Goal: Task Accomplishment & Management: Manage account settings

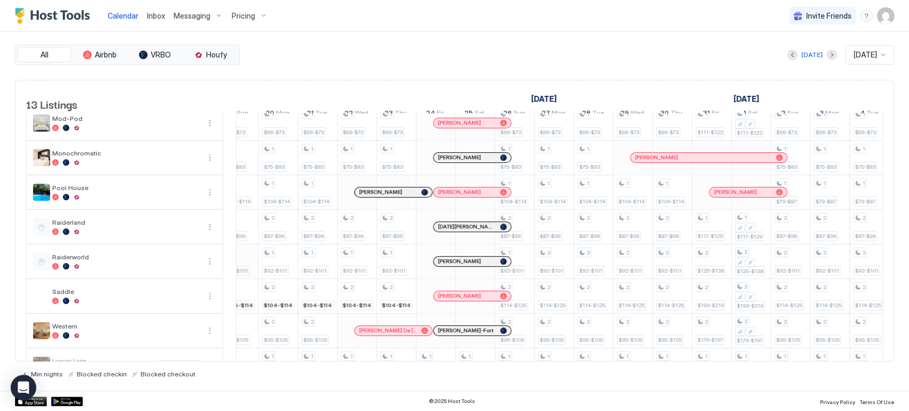
scroll to position [218, 0]
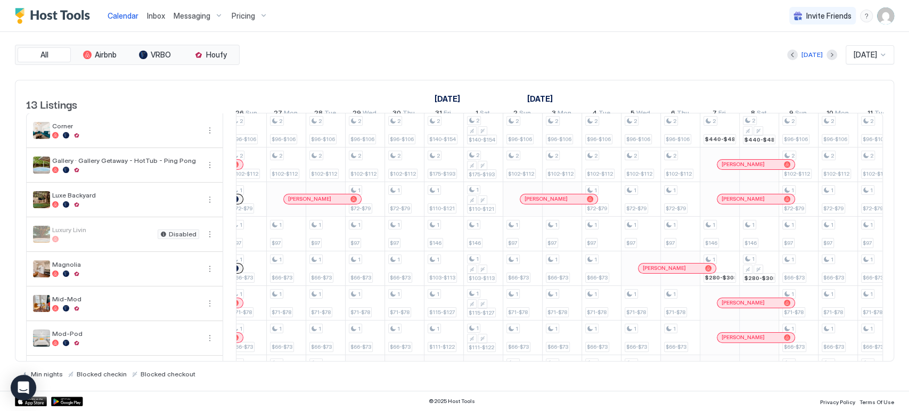
scroll to position [0, 1218]
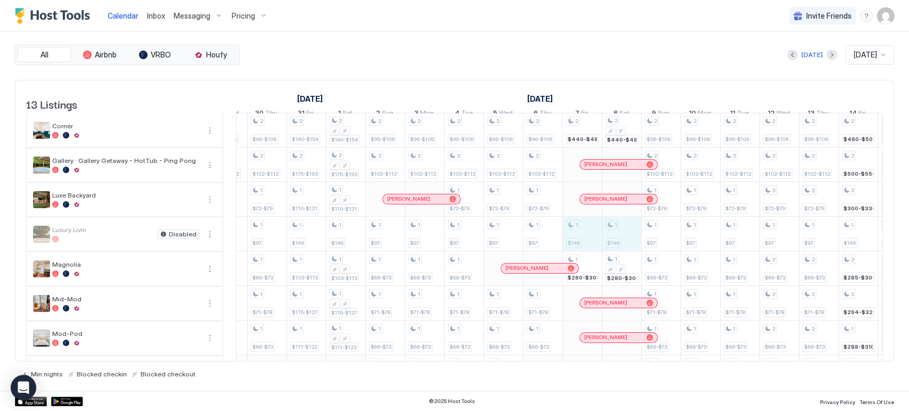
drag, startPoint x: 584, startPoint y: 241, endPoint x: 612, endPoint y: 244, distance: 27.8
click at [612, 244] on div "1 $97 1 $64-$70 1 $81-$89 1 $88-$99 1 $97 1 $64-$70 1 $72-$79 1 $100-$110 1 $81…" at bounding box center [90, 337] width 2206 height 449
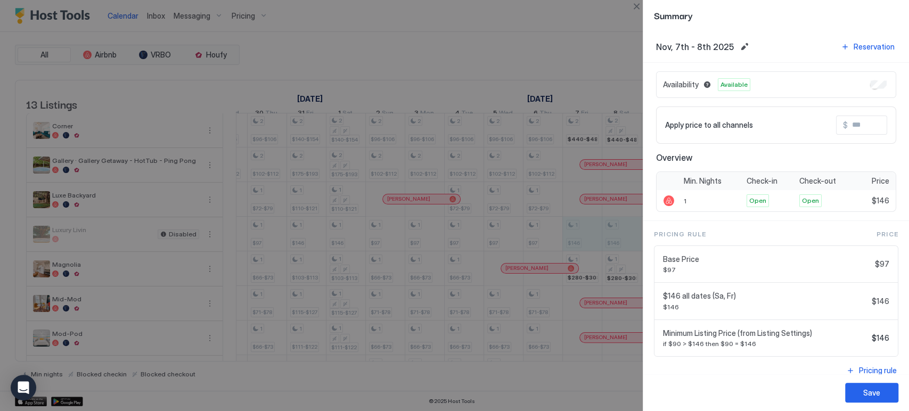
click at [847, 122] on input "Input Field" at bounding box center [889, 125] width 85 height 18
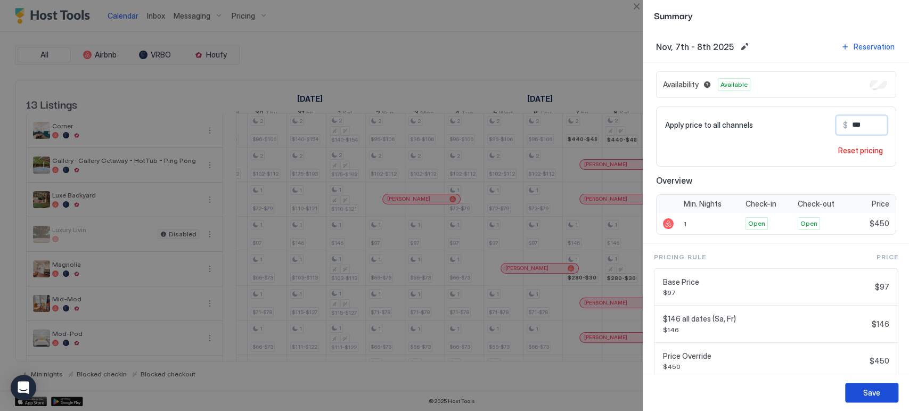
type input "***"
click at [870, 393] on div "Save" at bounding box center [871, 392] width 17 height 11
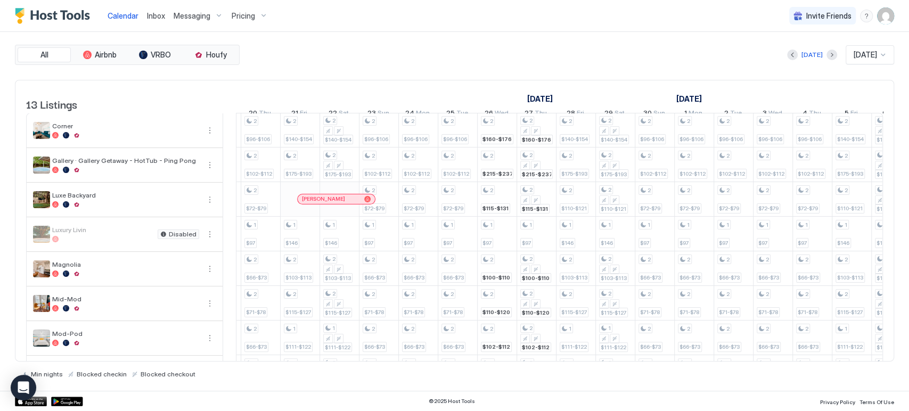
click at [239, 16] on span "Pricing" at bounding box center [243, 16] width 23 height 10
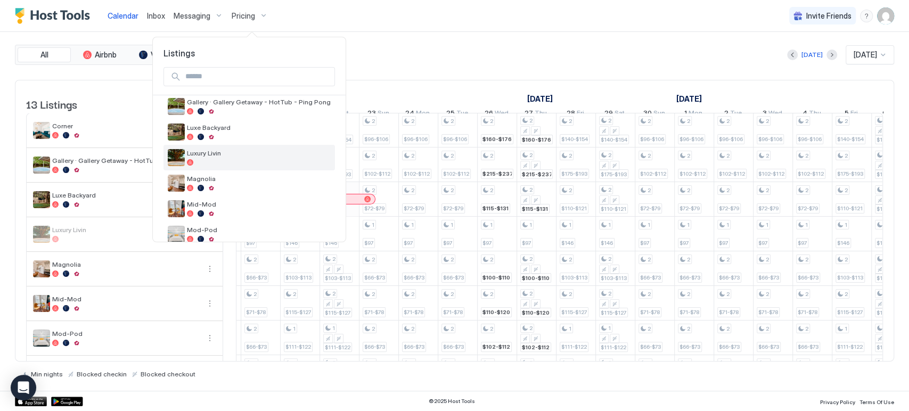
click at [247, 161] on div at bounding box center [259, 162] width 144 height 6
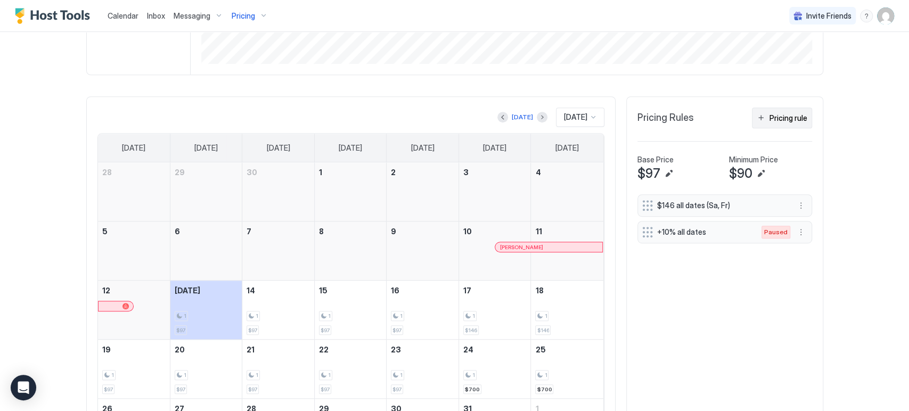
click at [787, 121] on div "Pricing rule" at bounding box center [788, 117] width 38 height 11
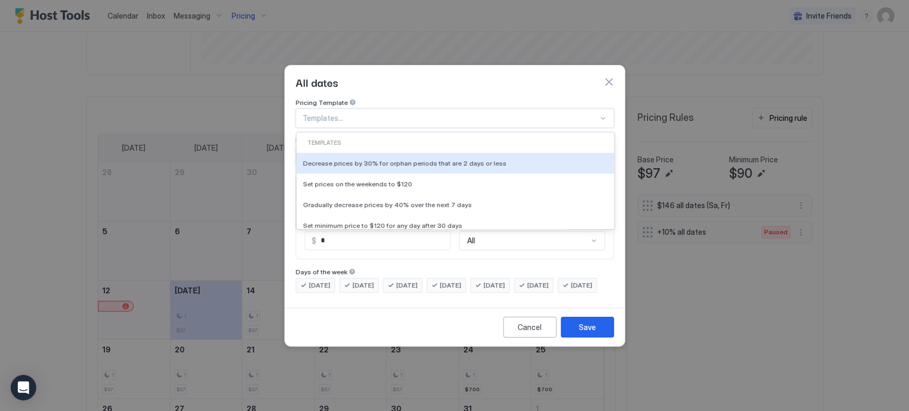
click at [438, 113] on div at bounding box center [449, 118] width 295 height 10
type input "****"
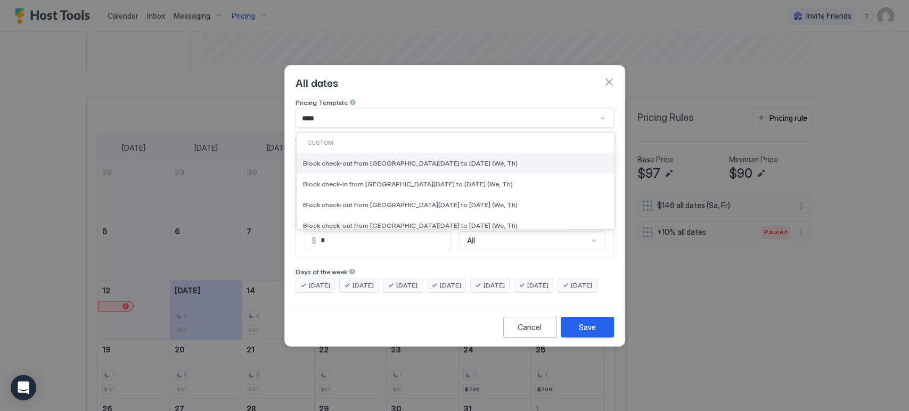
click at [406, 159] on div "Block check-out from [GEOGRAPHIC_DATA][DATE] to [DATE] (We, Th)" at bounding box center [454, 163] width 317 height 21
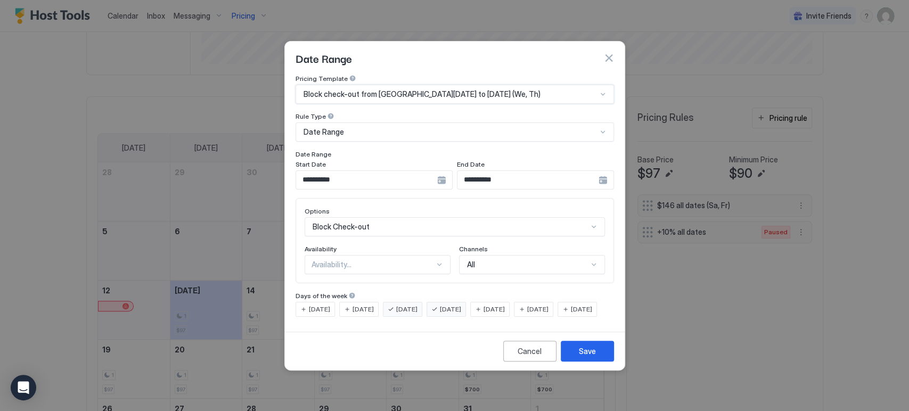
click at [432, 262] on div "Availability..." at bounding box center [377, 264] width 146 height 19
click at [408, 306] on div "Blocked" at bounding box center [378, 310] width 132 height 8
click at [577, 361] on button "Save" at bounding box center [586, 351] width 53 height 21
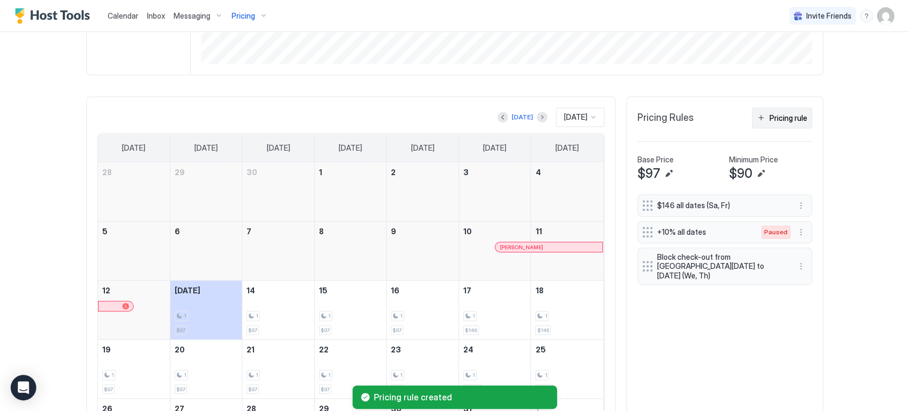
click at [789, 118] on div "Pricing rule" at bounding box center [788, 117] width 38 height 11
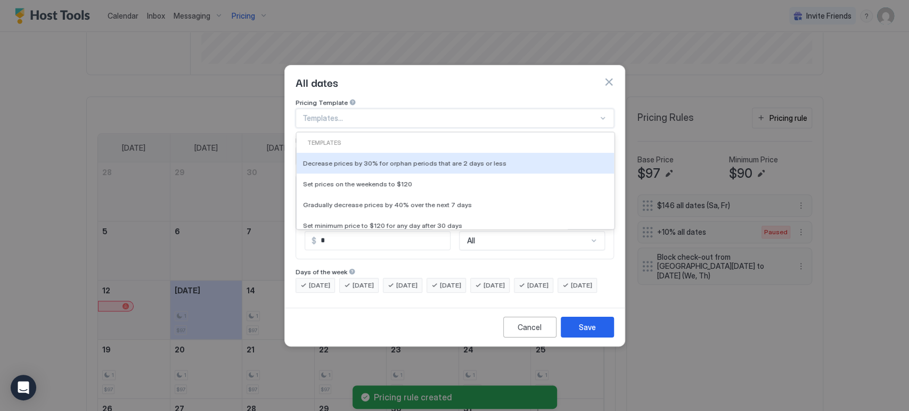
click at [356, 113] on div at bounding box center [449, 118] width 295 height 10
type input "****"
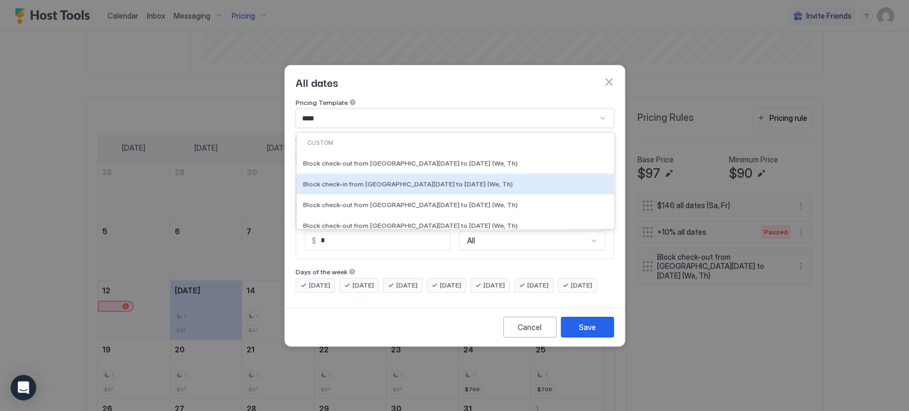
click at [367, 180] on span "Block check-in from [GEOGRAPHIC_DATA][DATE] to [DATE] (We, Th)" at bounding box center [408, 184] width 210 height 8
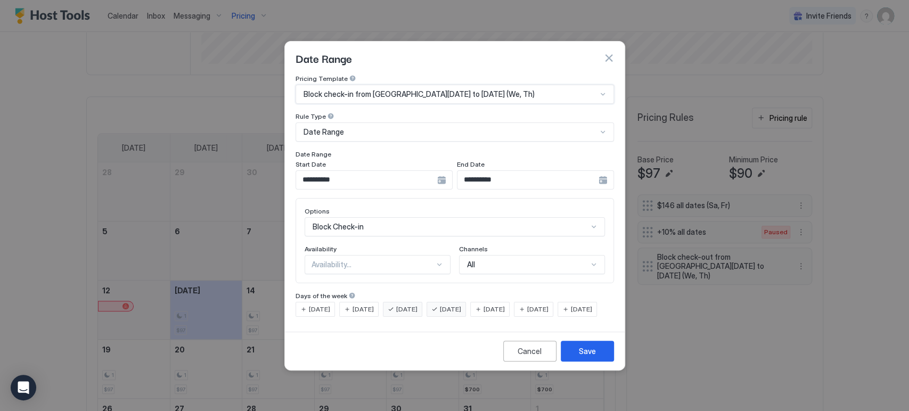
click at [403, 260] on div "Availability..." at bounding box center [372, 265] width 123 height 10
click at [392, 306] on div "Blocked" at bounding box center [378, 310] width 132 height 8
click at [600, 348] on div "Cancel Save" at bounding box center [455, 351] width 340 height 38
click at [603, 358] on button "Save" at bounding box center [586, 351] width 53 height 21
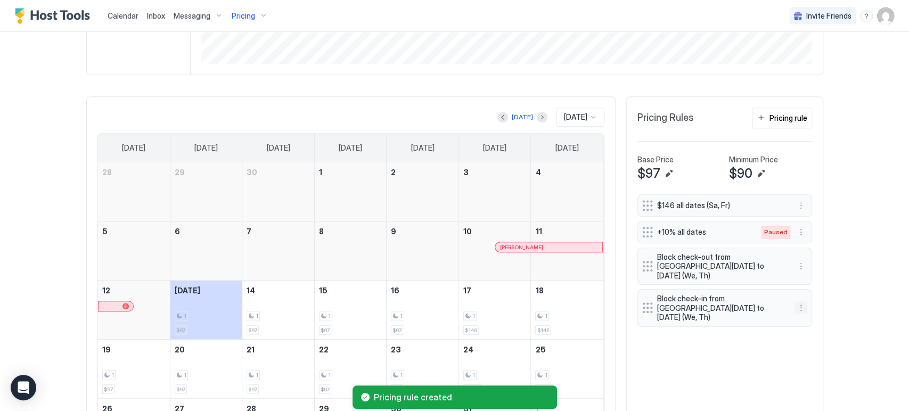
click at [798, 301] on button "More options" at bounding box center [800, 307] width 13 height 13
click at [798, 306] on div "Edit" at bounding box center [805, 307] width 23 height 8
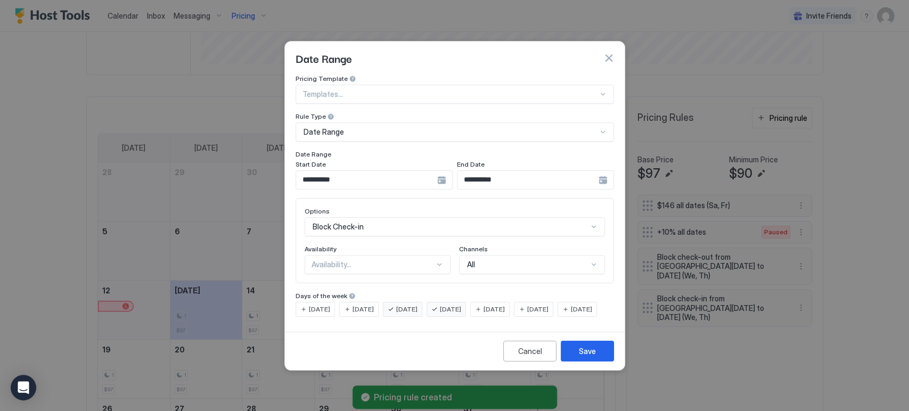
click at [377, 259] on div "Availability..." at bounding box center [372, 264] width 123 height 10
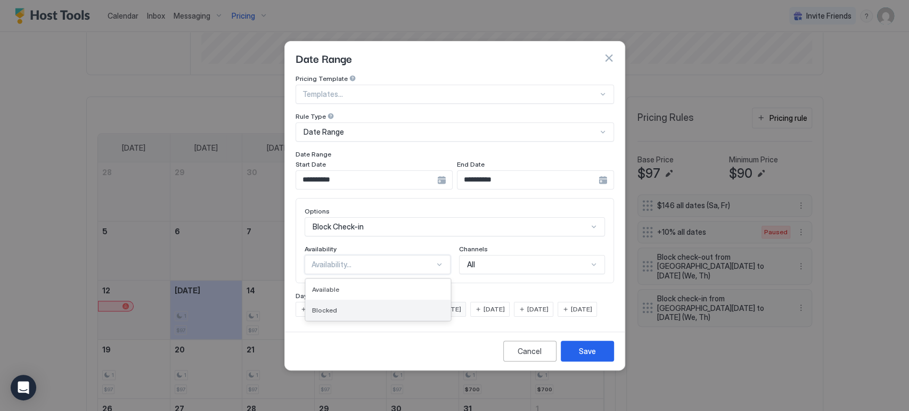
click at [389, 306] on div "Blocked" at bounding box center [378, 310] width 132 height 8
click at [606, 361] on button "Save" at bounding box center [586, 351] width 53 height 21
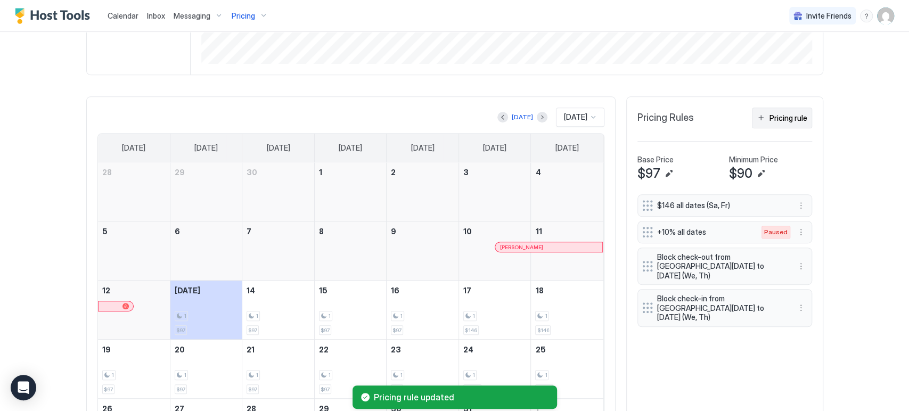
click at [793, 114] on div "Pricing rule" at bounding box center [788, 117] width 38 height 11
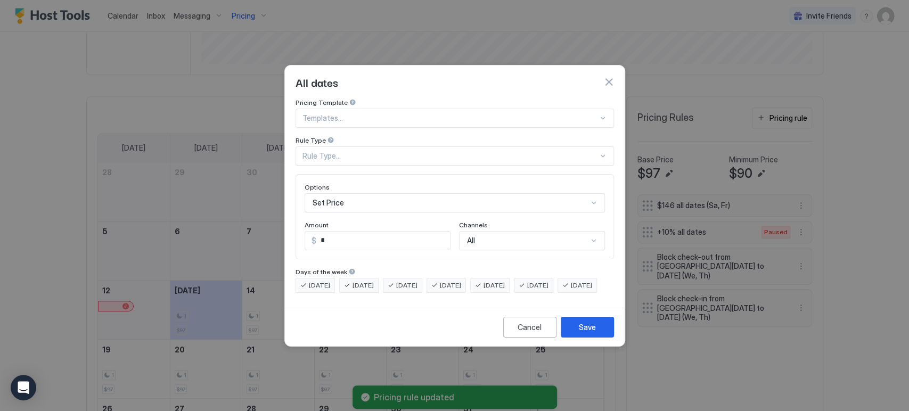
click at [486, 118] on div "Templates..." at bounding box center [454, 118] width 318 height 19
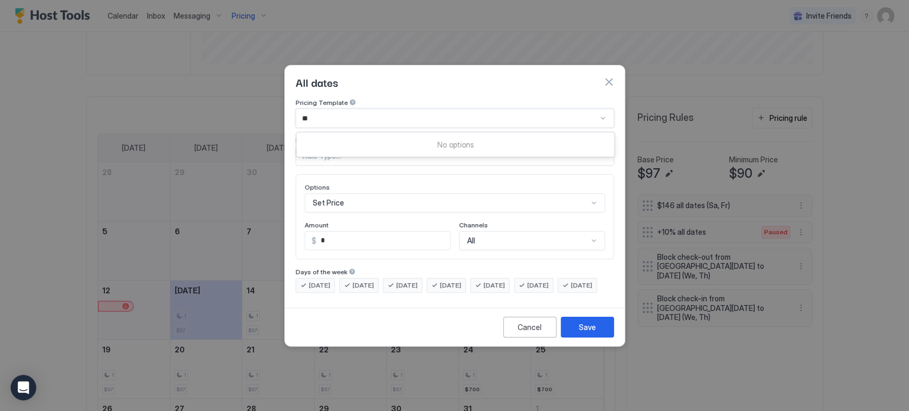
type input "*"
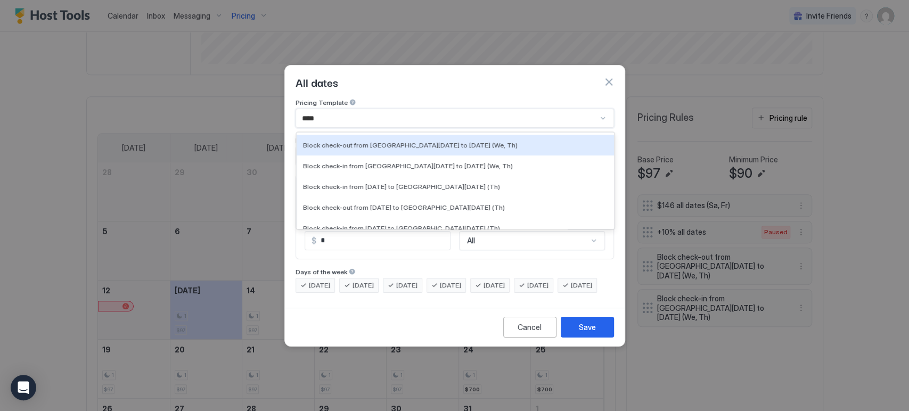
type input "****"
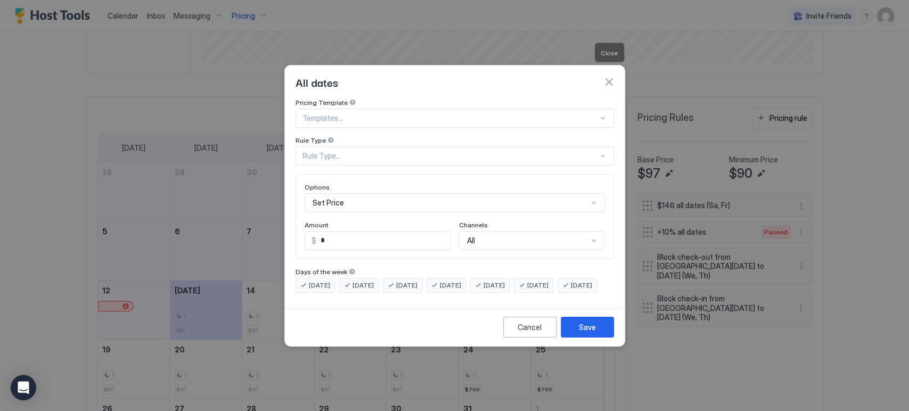
click at [605, 77] on button "button" at bounding box center [608, 82] width 11 height 11
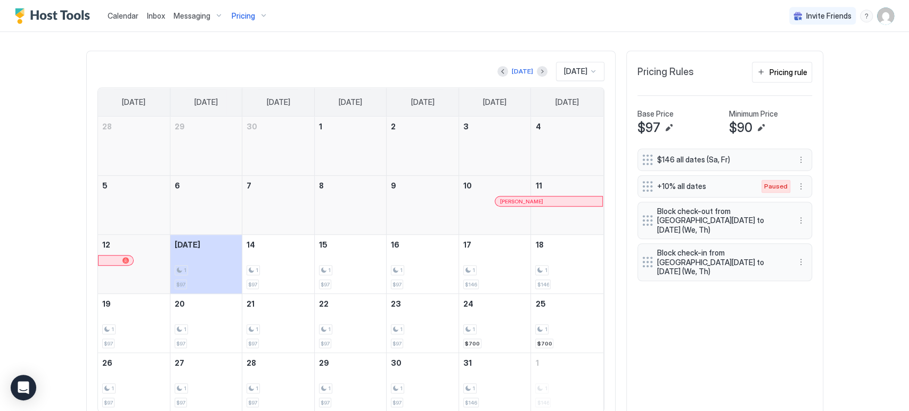
scroll to position [354, 0]
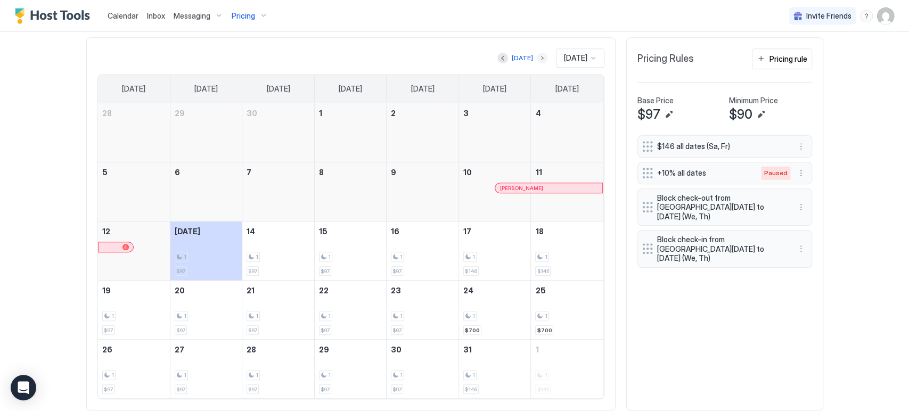
click at [536, 59] on button "Next month" at bounding box center [541, 58] width 11 height 11
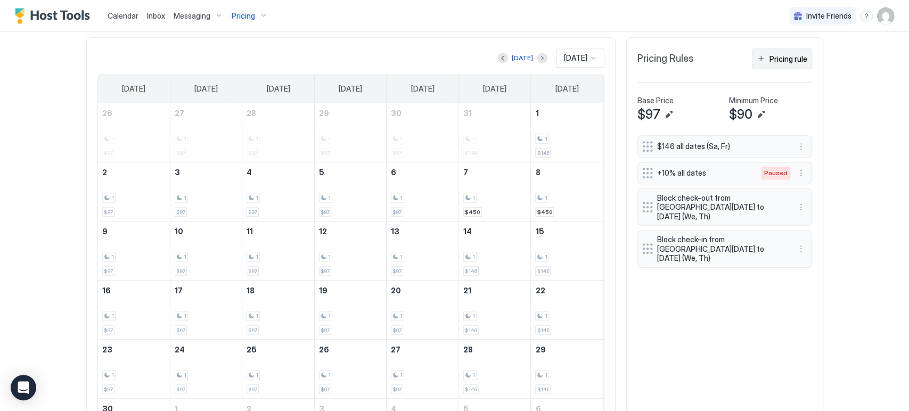
click at [760, 58] on button "Pricing rule" at bounding box center [782, 58] width 60 height 21
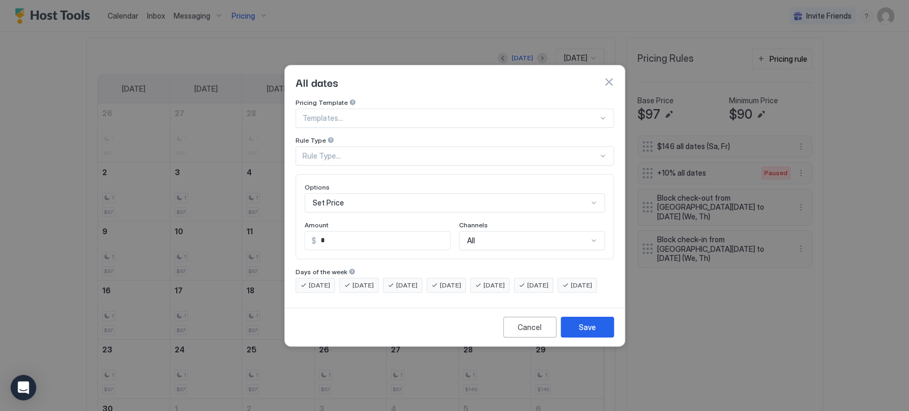
click at [334, 113] on div at bounding box center [449, 118] width 295 height 10
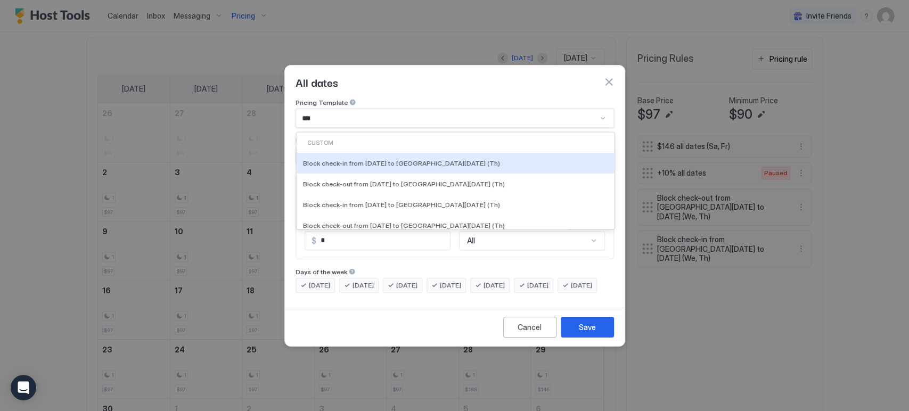
type input "****"
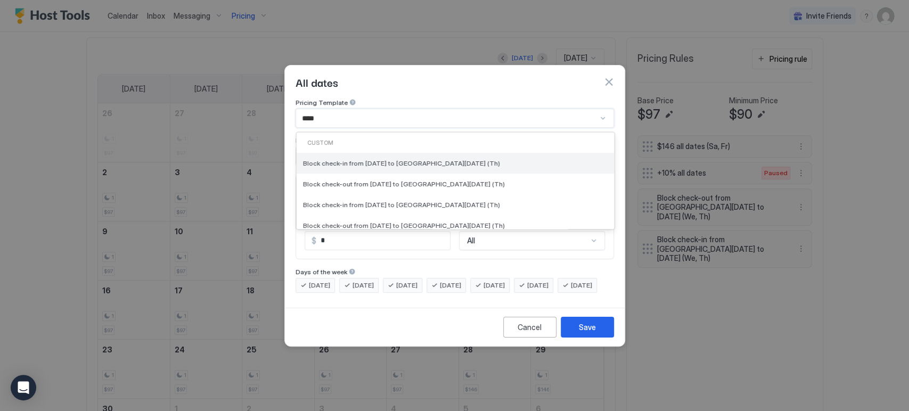
click at [409, 153] on div "Block check-in from [DATE] to [GEOGRAPHIC_DATA][DATE] (Th)" at bounding box center [454, 163] width 317 height 21
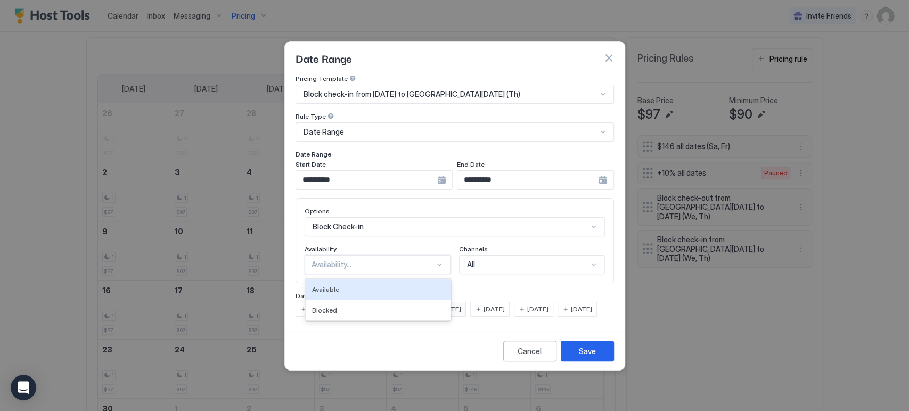
click at [406, 260] on div "Availability..." at bounding box center [372, 265] width 123 height 10
click at [415, 306] on div "Blocked" at bounding box center [378, 310] width 132 height 8
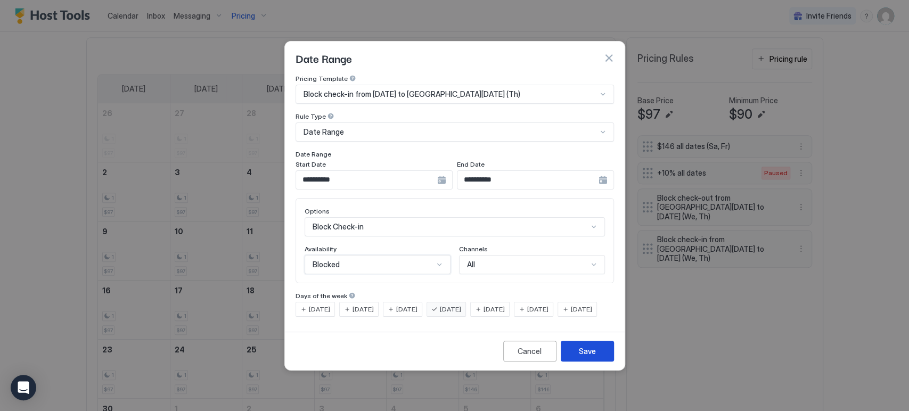
click at [599, 361] on button "Save" at bounding box center [586, 351] width 53 height 21
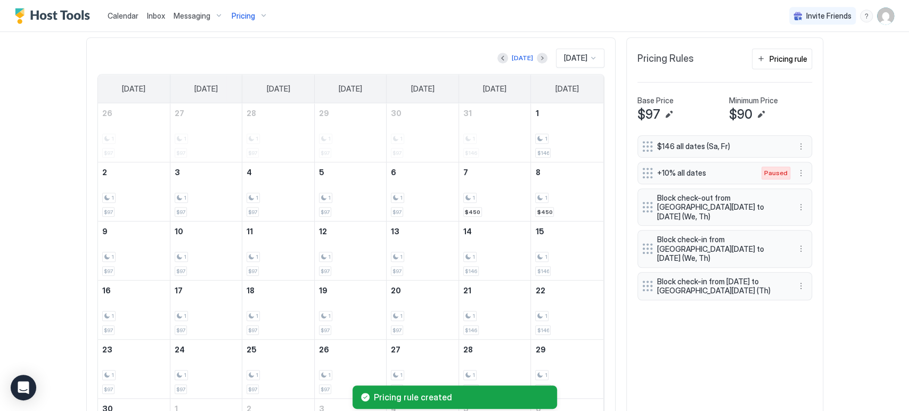
click at [797, 63] on button "Pricing rule" at bounding box center [782, 58] width 60 height 21
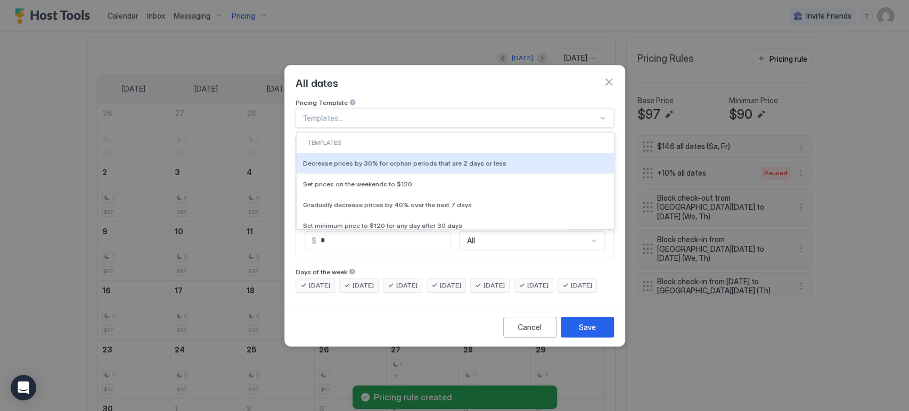
click at [333, 113] on div at bounding box center [449, 118] width 295 height 10
type input "****"
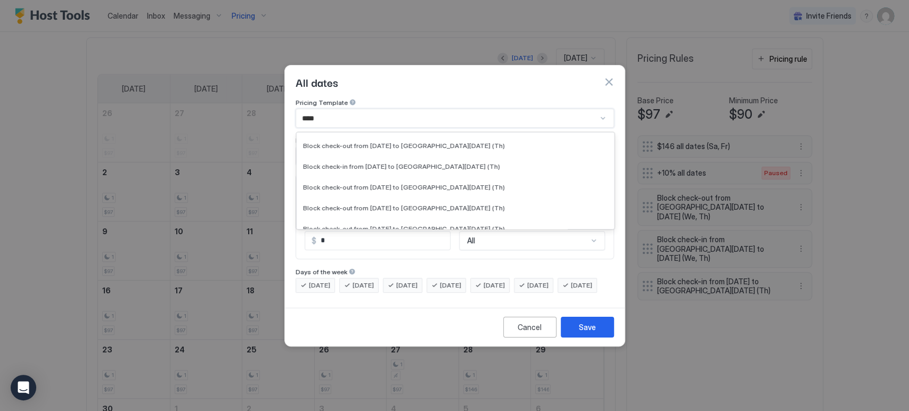
scroll to position [414, 0]
click at [396, 161] on span "Block check-out from [DATE] to [GEOGRAPHIC_DATA][DATE] (Th)" at bounding box center [404, 165] width 202 height 8
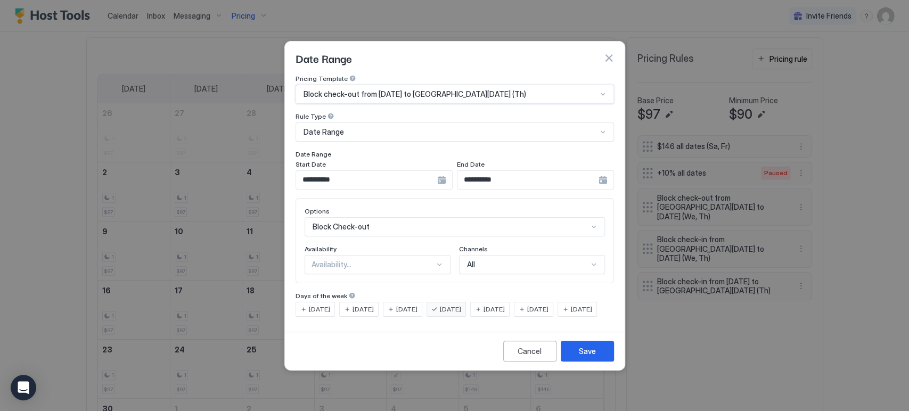
click at [375, 260] on div "Availability..." at bounding box center [372, 265] width 123 height 10
click at [377, 306] on div "Blocked" at bounding box center [378, 310] width 132 height 8
click at [574, 361] on button "Save" at bounding box center [586, 351] width 53 height 21
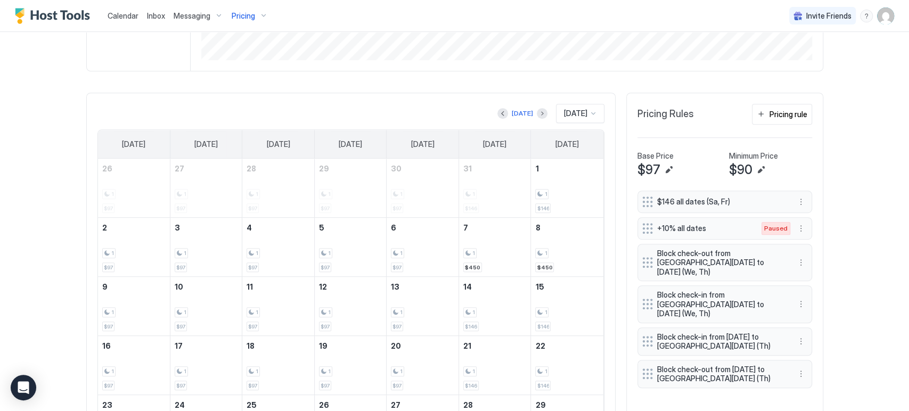
scroll to position [145, 0]
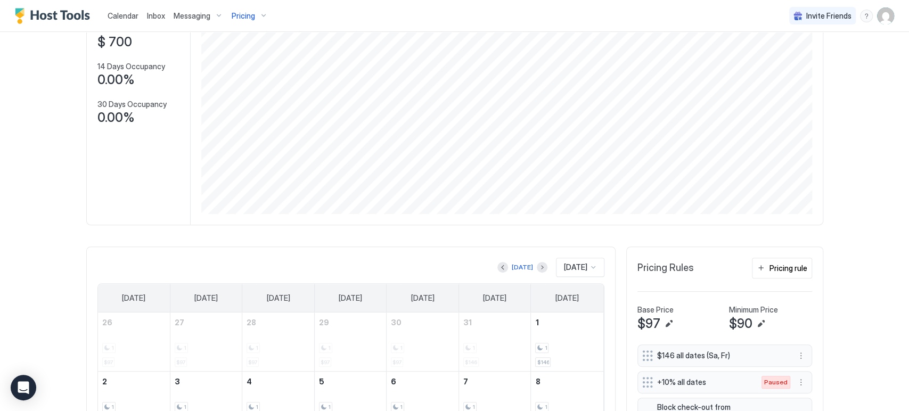
click at [251, 17] on span "Pricing" at bounding box center [243, 16] width 23 height 10
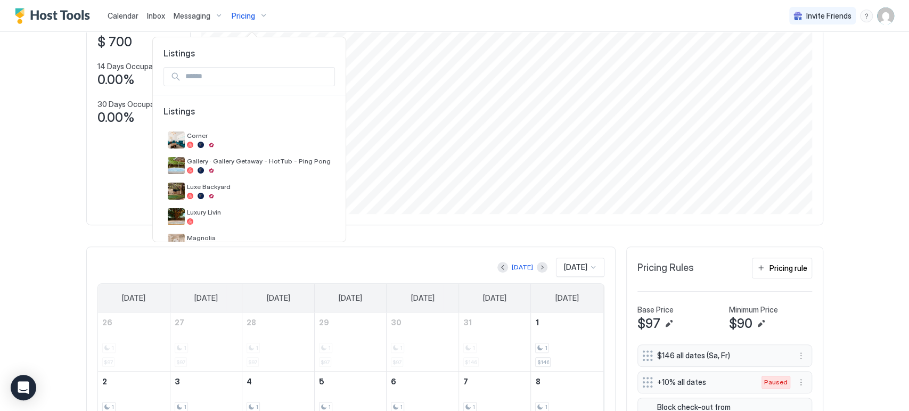
drag, startPoint x: 238, startPoint y: 139, endPoint x: 1, endPoint y: 172, distance: 239.1
click at [1, 172] on div at bounding box center [454, 205] width 909 height 411
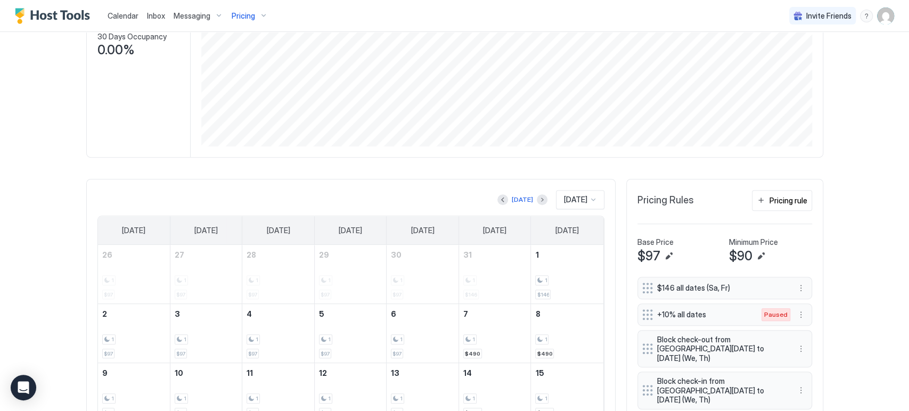
scroll to position [264, 0]
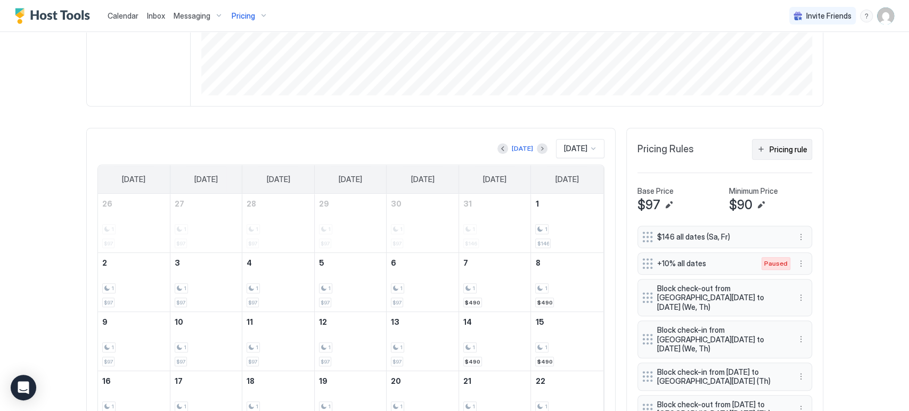
click at [786, 152] on div "Pricing rule" at bounding box center [788, 149] width 38 height 11
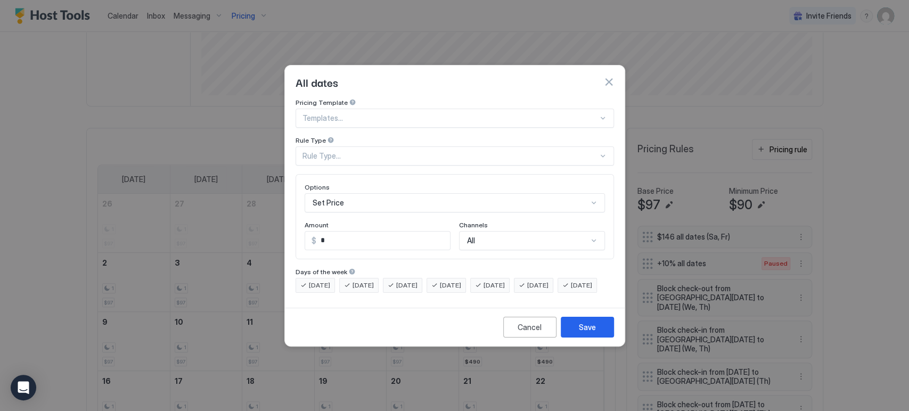
click at [396, 113] on div at bounding box center [449, 118] width 295 height 10
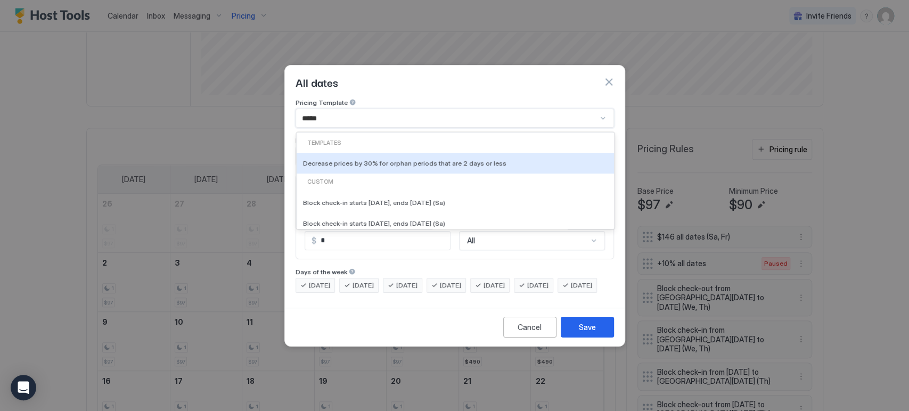
type input "******"
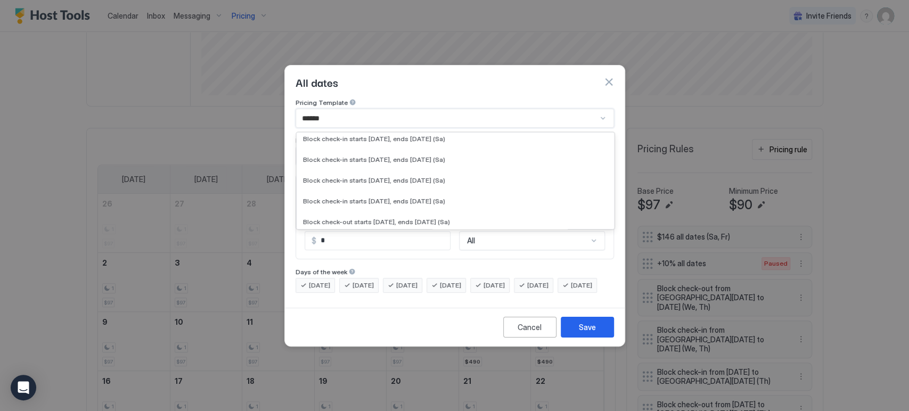
scroll to position [59, 0]
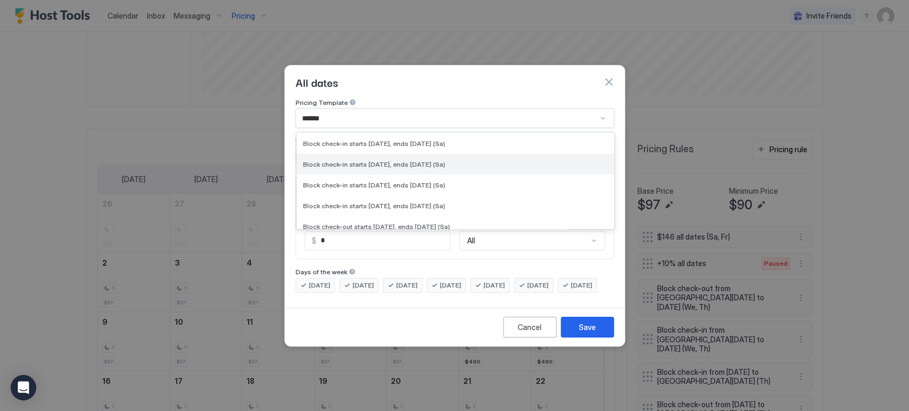
click at [405, 159] on div "Block check-in starts [DATE], ends [DATE] (Sa)" at bounding box center [454, 163] width 317 height 21
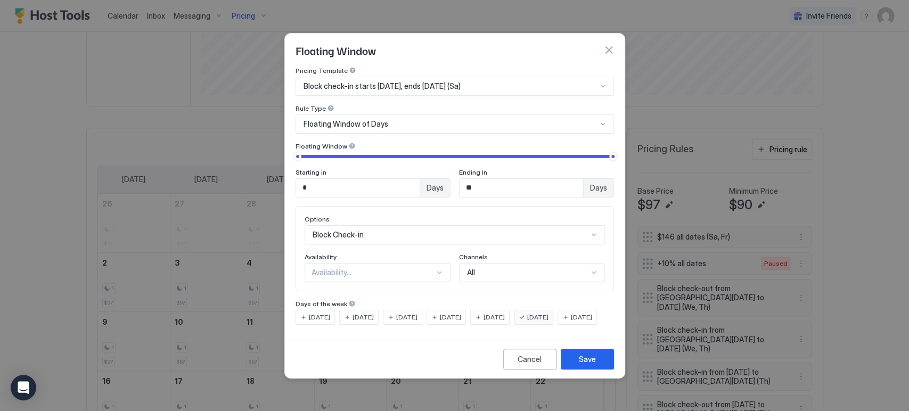
type input "*"
drag, startPoint x: 301, startPoint y: 146, endPoint x: 336, endPoint y: 197, distance: 62.4
click at [291, 153] on div at bounding box center [294, 156] width 7 height 7
click at [362, 268] on div "Availability..." at bounding box center [372, 273] width 123 height 10
click at [358, 314] on div "Blocked" at bounding box center [378, 318] width 132 height 8
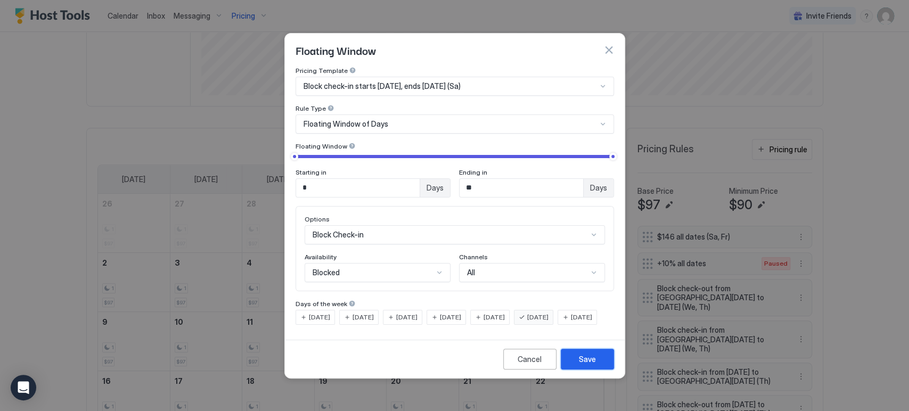
click at [588, 369] on button "Save" at bounding box center [586, 359] width 53 height 21
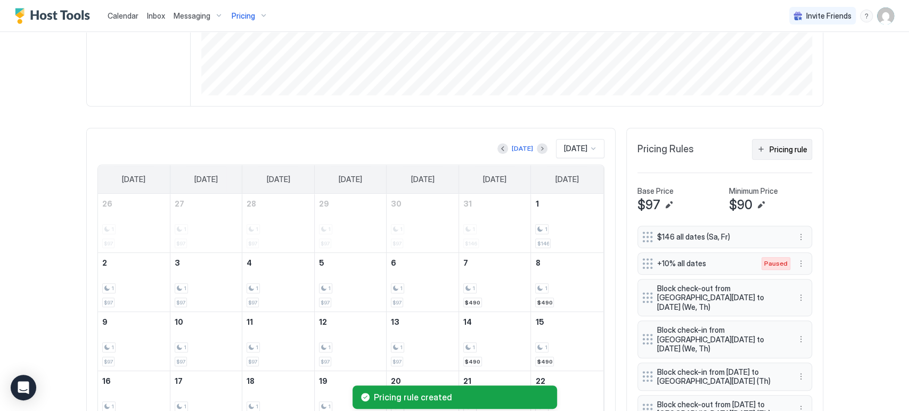
click at [769, 152] on div "Pricing rule" at bounding box center [788, 149] width 38 height 11
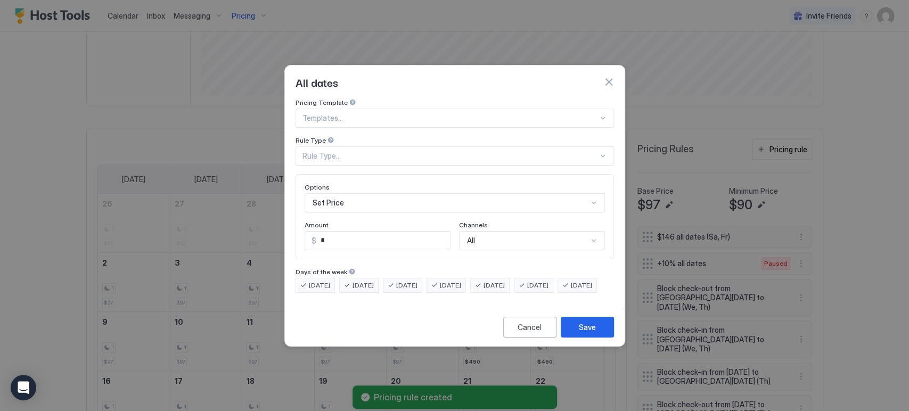
click at [383, 113] on div at bounding box center [449, 118] width 295 height 10
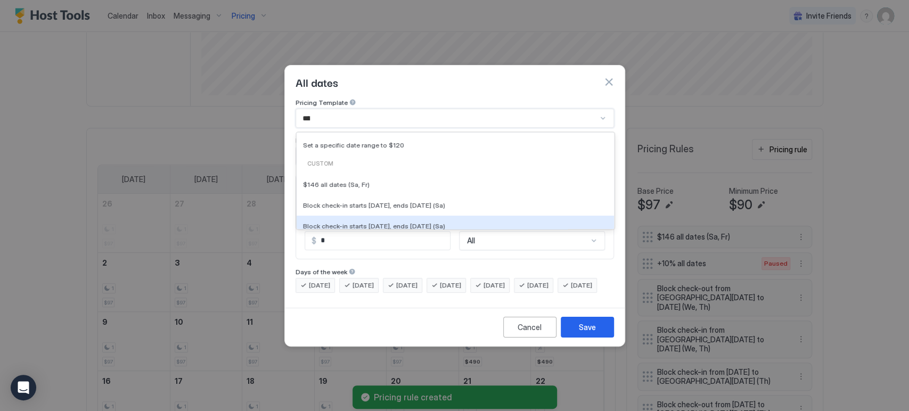
type input "*****"
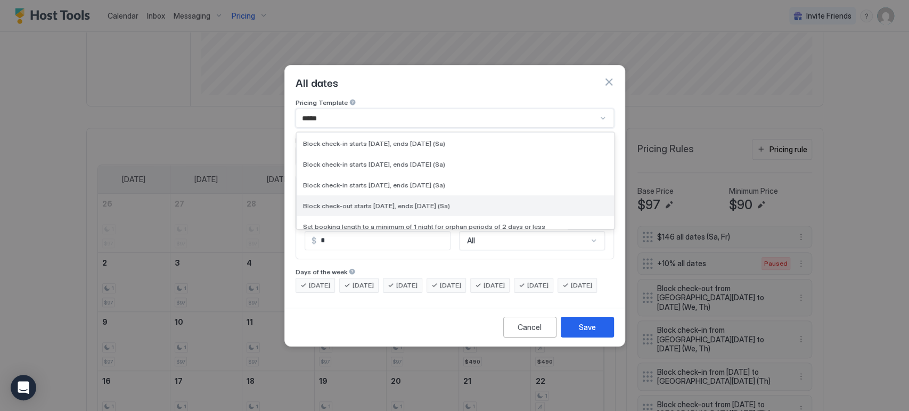
click at [414, 201] on span "Block check-out starts [DATE], ends [DATE] (Sa)" at bounding box center [376, 205] width 147 height 8
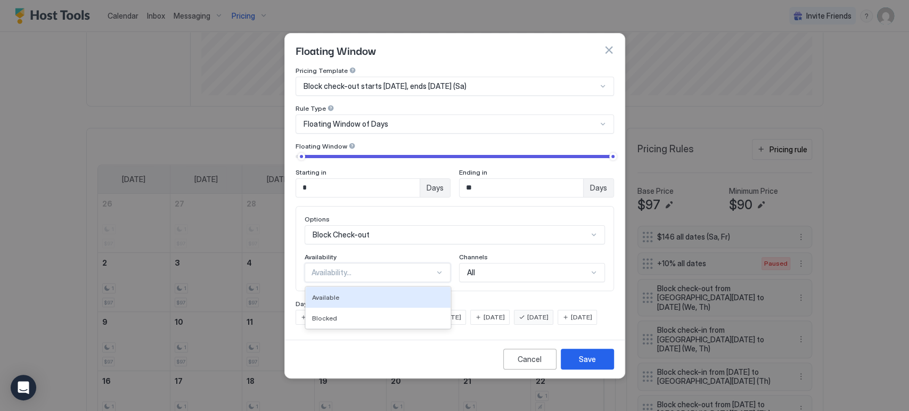
click at [335, 268] on div "Availability..." at bounding box center [372, 273] width 123 height 10
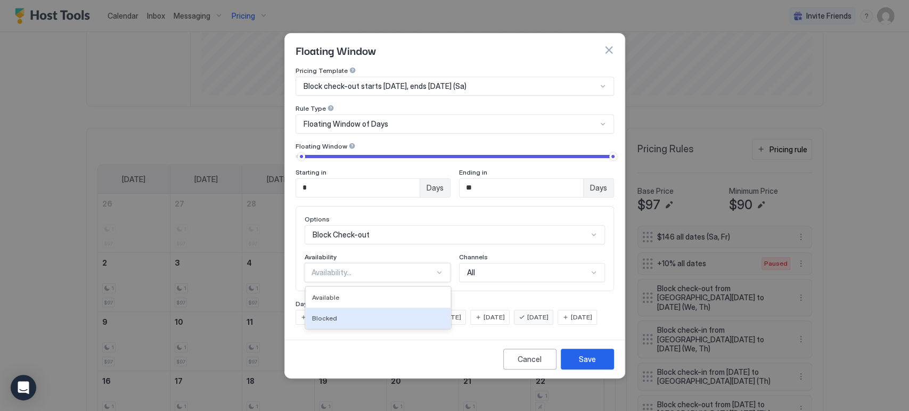
click at [345, 314] on div "Blocked" at bounding box center [378, 318] width 132 height 8
type input "*"
drag, startPoint x: 300, startPoint y: 146, endPoint x: 282, endPoint y: 144, distance: 18.2
click at [282, 144] on div "Floating Window Pricing Template Block check-out starts [DATE], ends [DATE] (Sa…" at bounding box center [454, 205] width 909 height 411
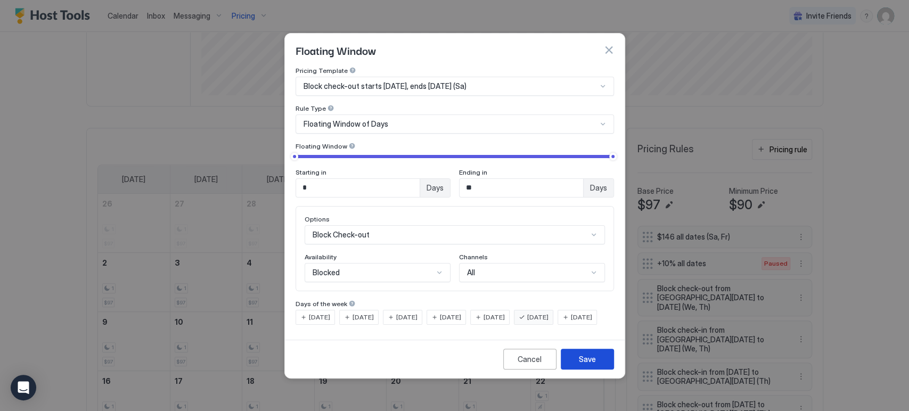
click at [590, 365] on div "Save" at bounding box center [587, 358] width 17 height 11
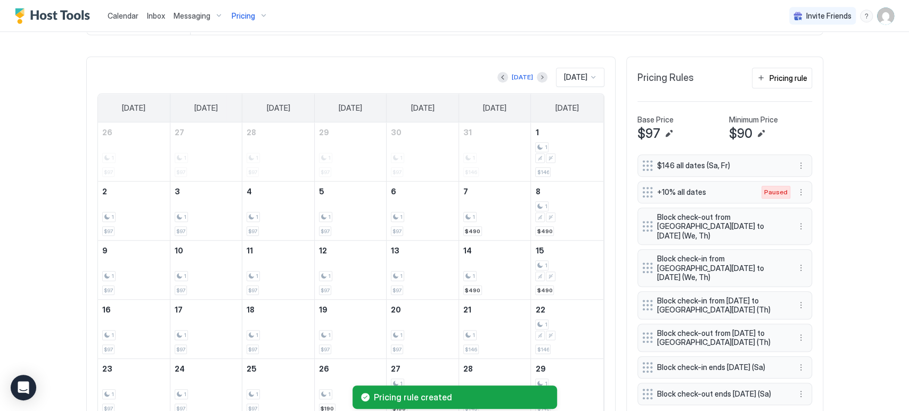
scroll to position [264, 0]
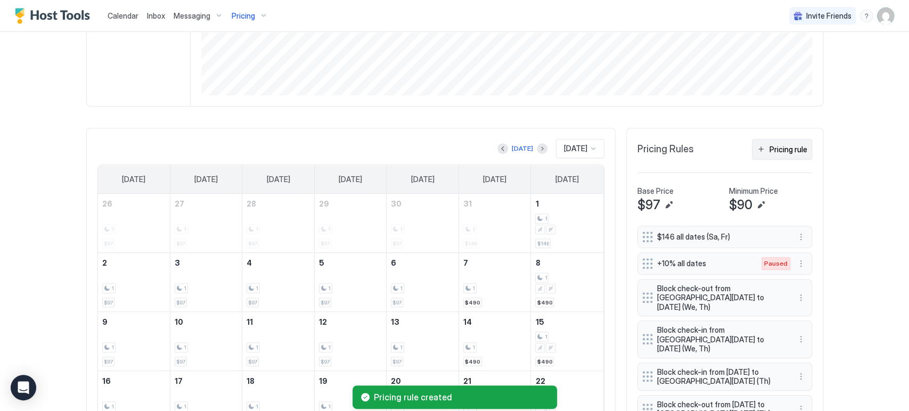
click at [769, 144] on div "Pricing rule" at bounding box center [788, 149] width 38 height 11
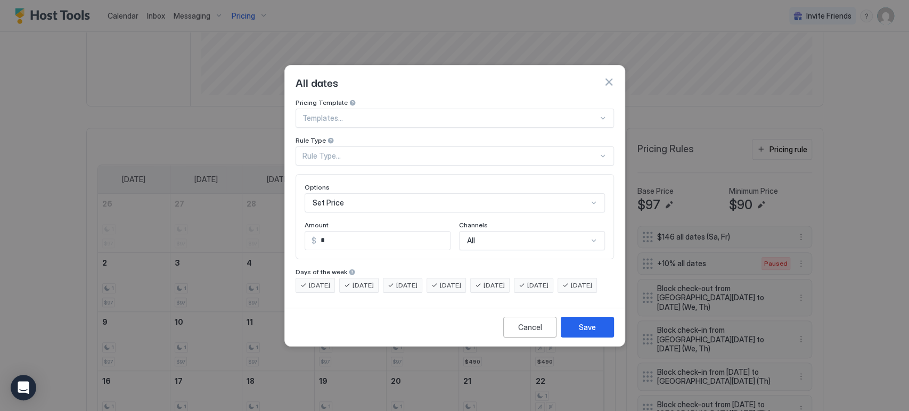
click at [334, 113] on div at bounding box center [449, 118] width 295 height 10
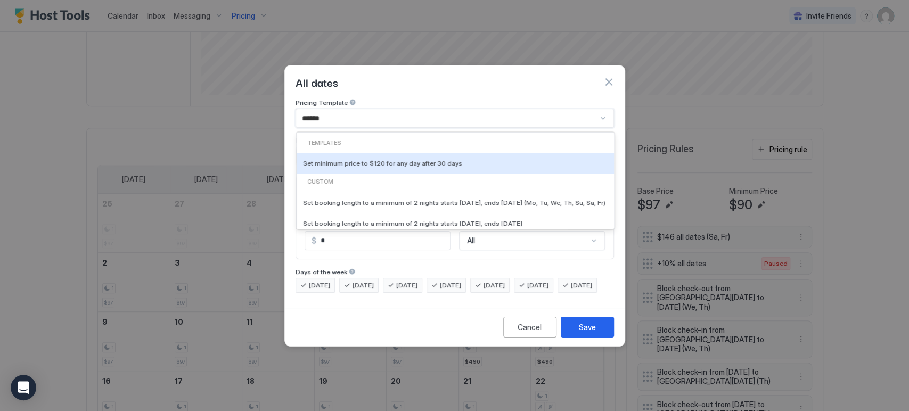
type input "*******"
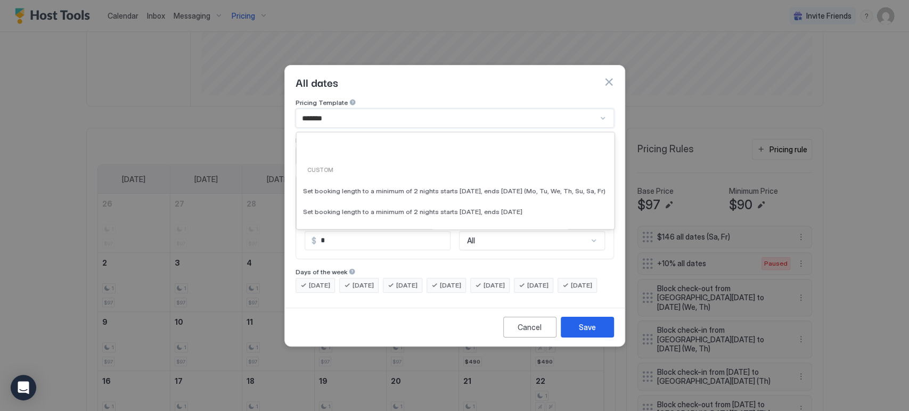
scroll to position [0, 0]
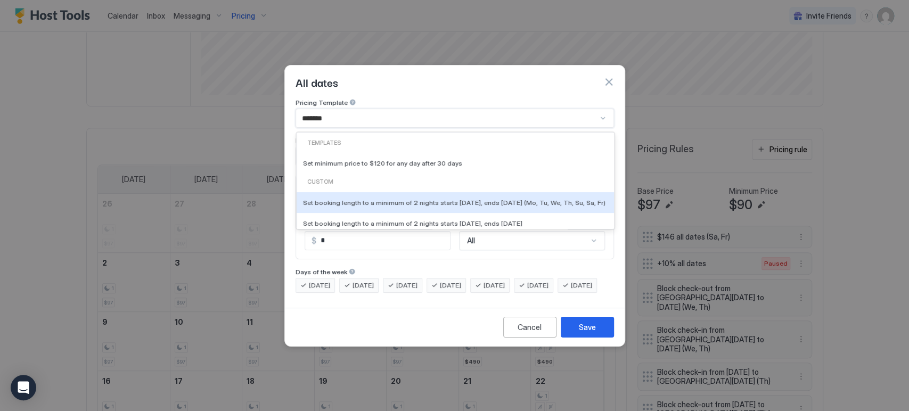
click at [412, 198] on span "Set booking length to a minimum of 2 nights starts [DATE], ends [DATE] (Mo, Tu,…" at bounding box center [454, 202] width 302 height 8
type input "*"
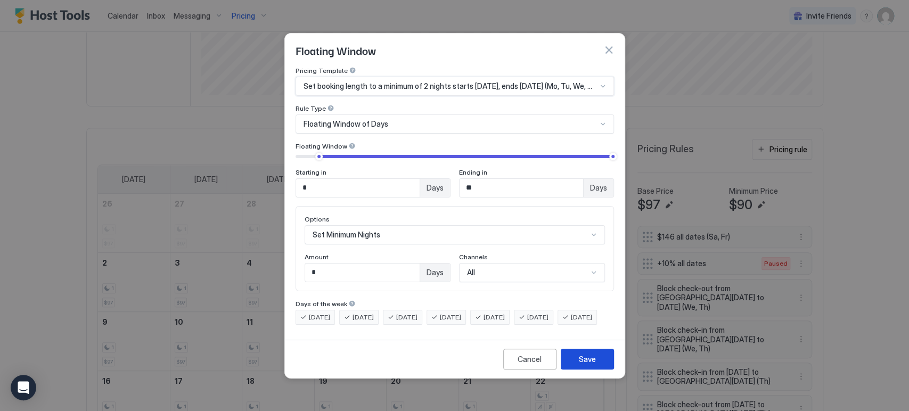
click at [577, 369] on button "Save" at bounding box center [586, 359] width 53 height 21
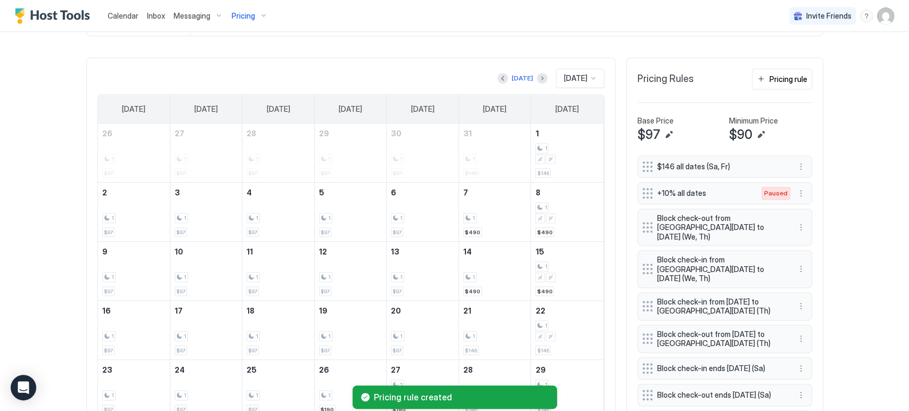
scroll to position [441, 0]
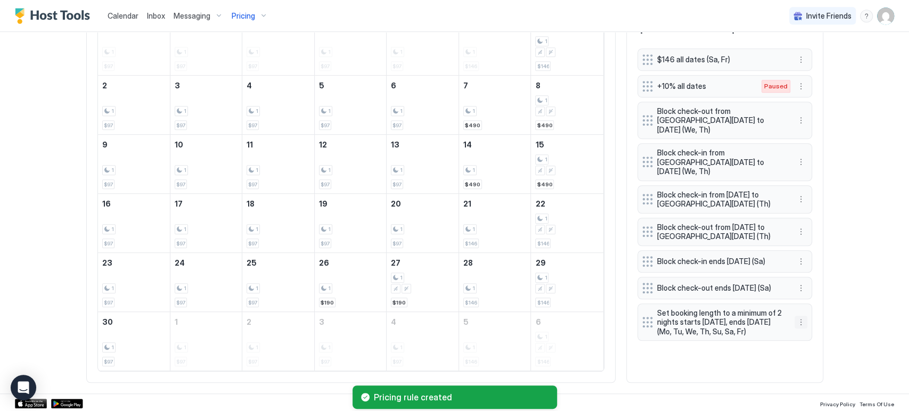
click at [794, 316] on button "More options" at bounding box center [800, 322] width 13 height 13
click at [806, 313] on span "Edit" at bounding box center [812, 316] width 12 height 8
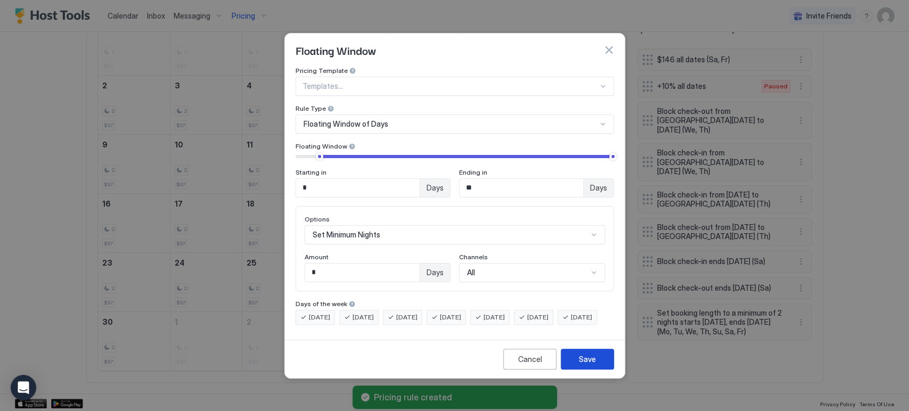
click at [569, 369] on button "Save" at bounding box center [586, 359] width 53 height 21
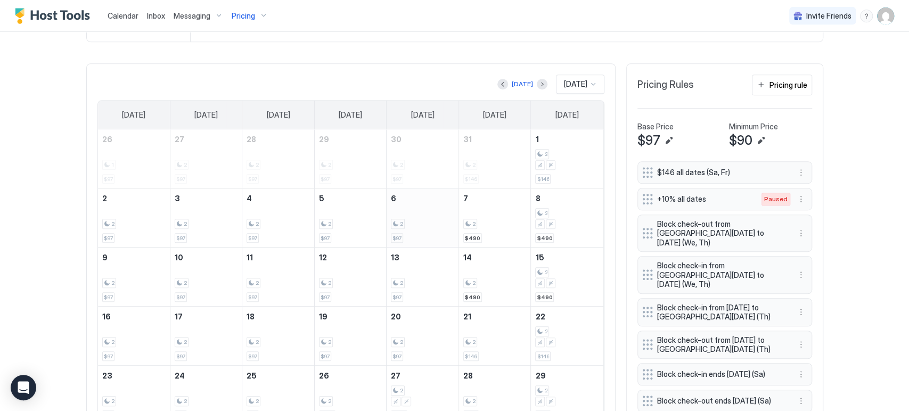
scroll to position [323, 0]
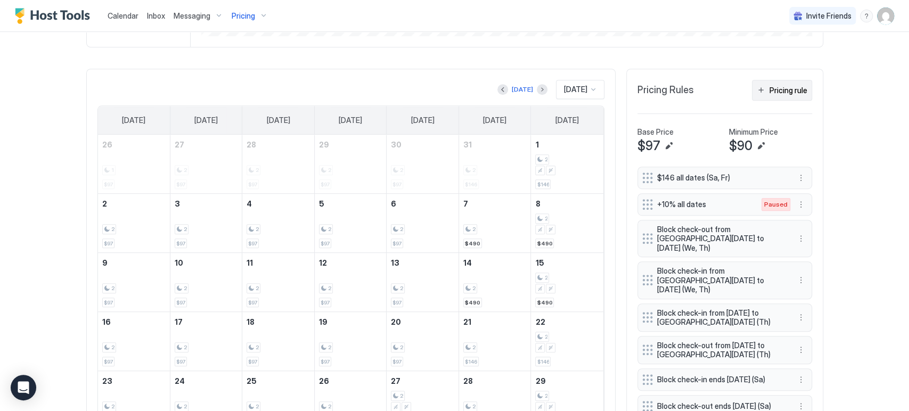
click at [778, 86] on div "Pricing rule" at bounding box center [788, 90] width 38 height 11
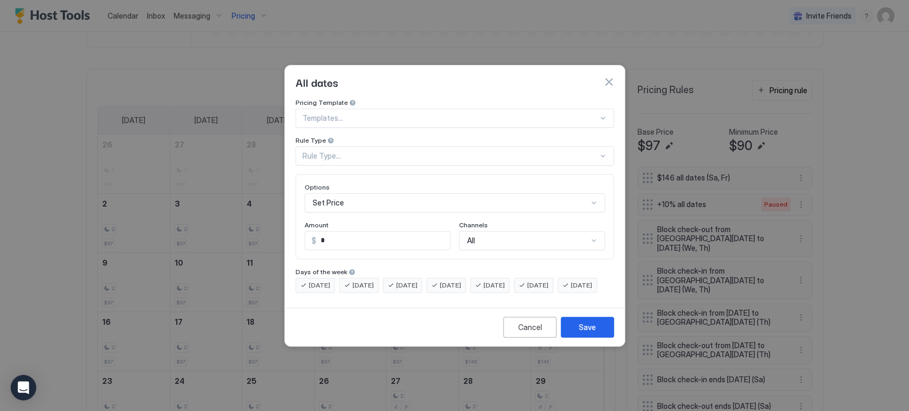
click at [443, 113] on div at bounding box center [449, 118] width 295 height 10
type input "*"
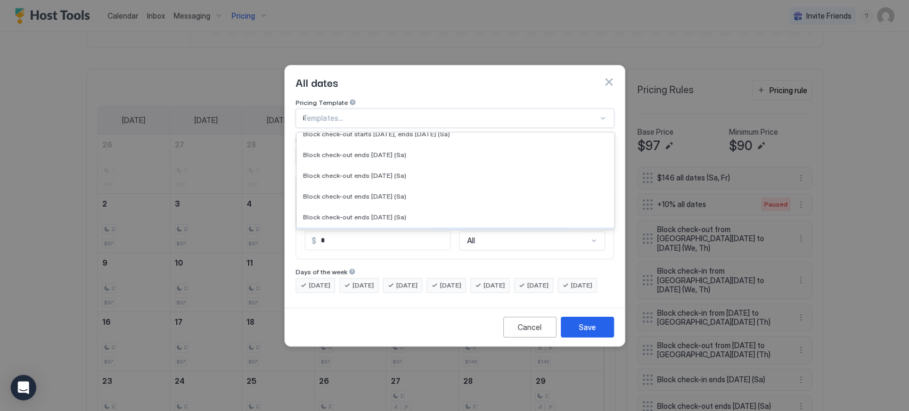
scroll to position [18, 0]
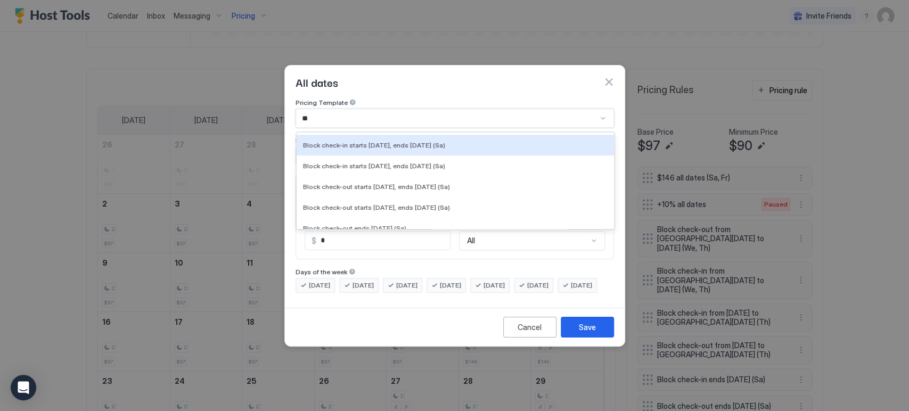
type input "***"
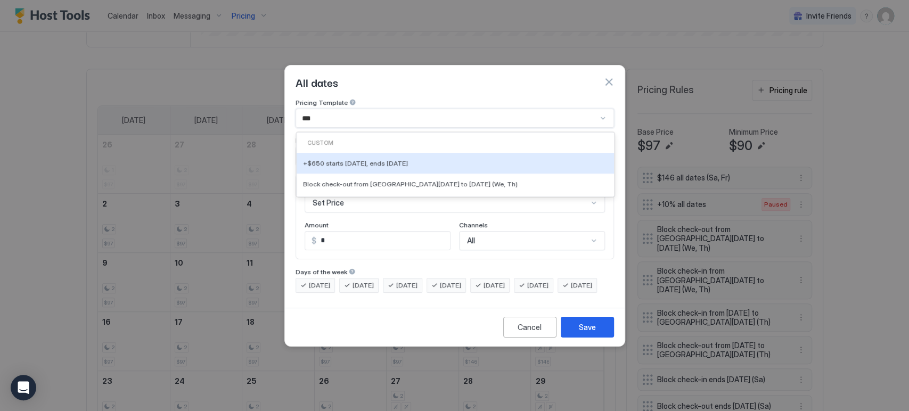
click at [407, 159] on span "+$650 starts [DATE], ends [DATE]" at bounding box center [355, 163] width 105 height 8
type input "***"
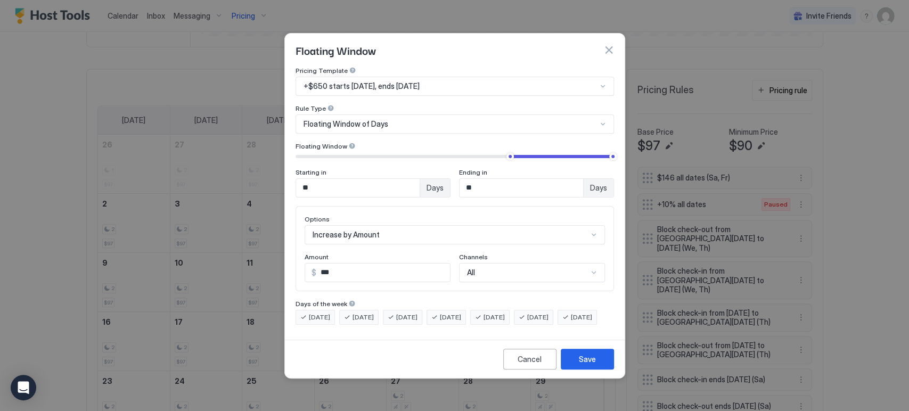
type input "**"
drag, startPoint x: 522, startPoint y: 150, endPoint x: 508, endPoint y: 148, distance: 14.5
click at [508, 153] on div at bounding box center [505, 156] width 7 height 7
click at [588, 369] on button "Save" at bounding box center [586, 359] width 53 height 21
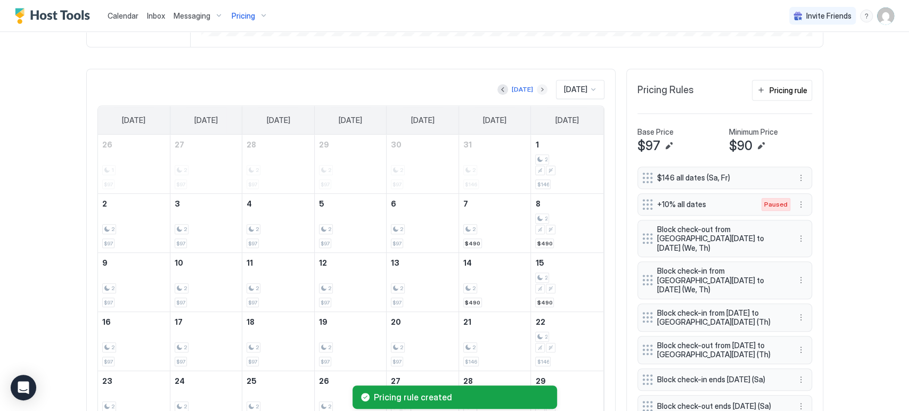
click at [536, 89] on button "Next month" at bounding box center [541, 89] width 11 height 11
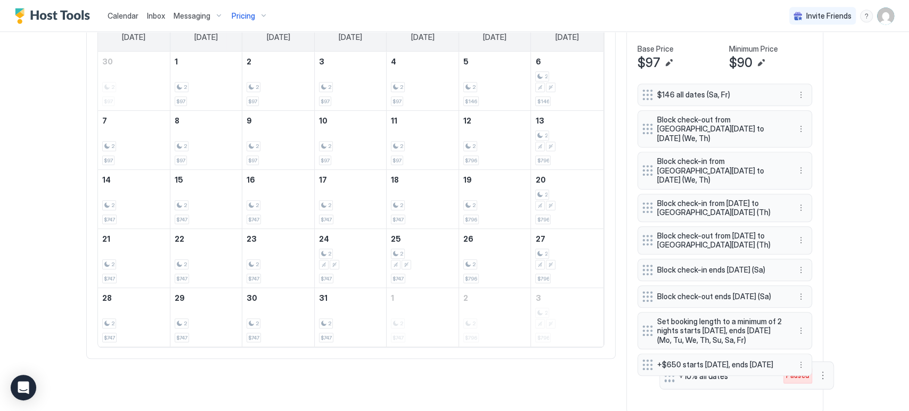
scroll to position [424, 0]
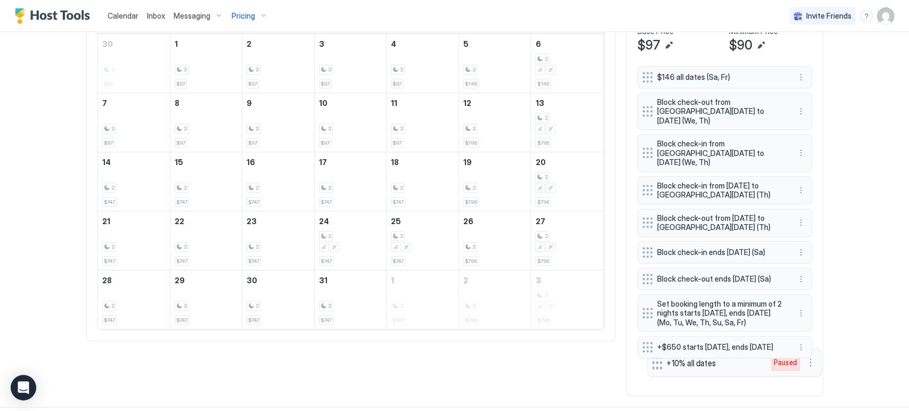
drag, startPoint x: 639, startPoint y: 161, endPoint x: 649, endPoint y: 361, distance: 199.8
click at [799, 76] on button "More options" at bounding box center [800, 77] width 13 height 13
click at [796, 84] on div "Edit" at bounding box center [810, 90] width 40 height 17
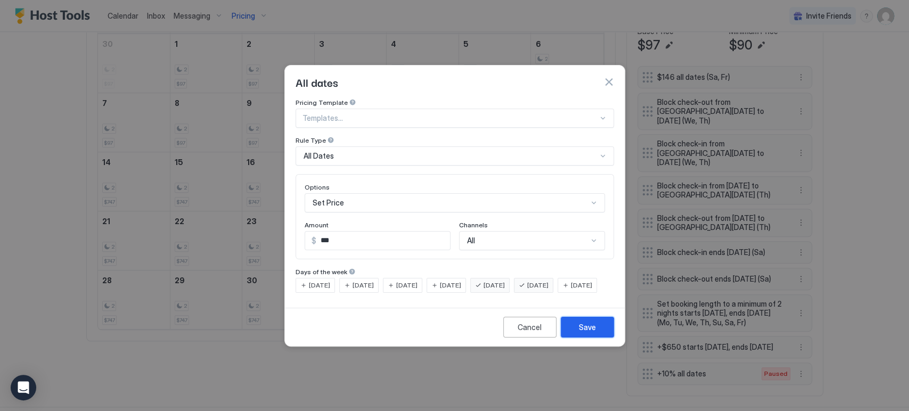
click at [585, 333] on div "Save" at bounding box center [587, 326] width 17 height 11
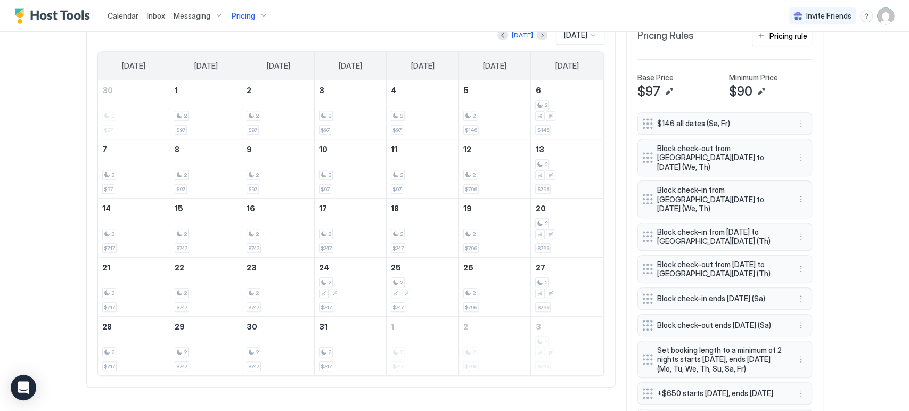
scroll to position [365, 0]
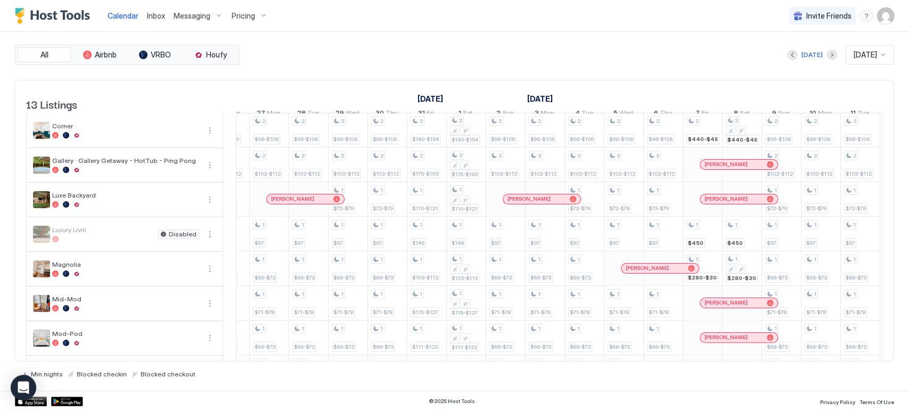
scroll to position [0, 848]
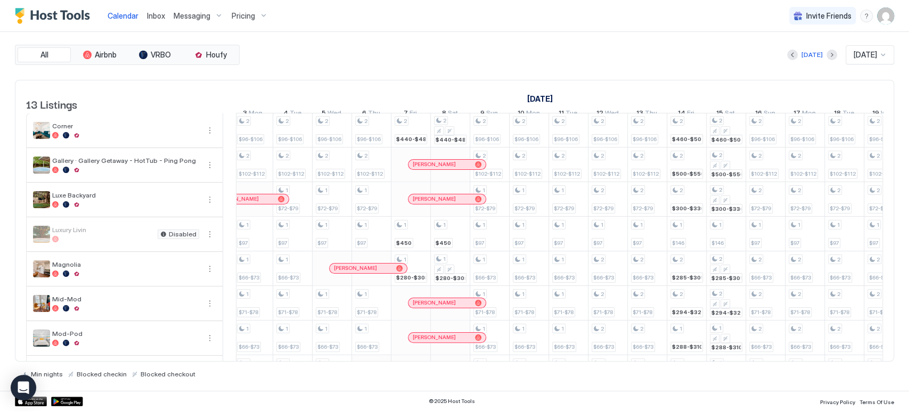
click at [439, 168] on span "[PERSON_NAME]" at bounding box center [433, 164] width 43 height 7
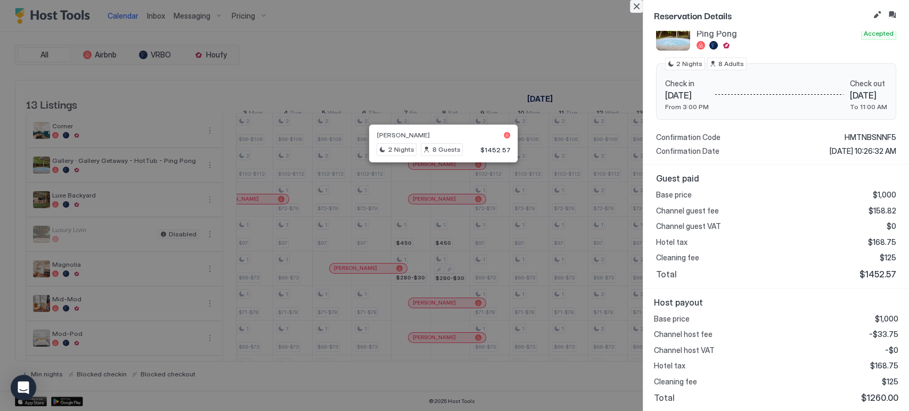
click at [637, 4] on button "Close" at bounding box center [636, 6] width 13 height 13
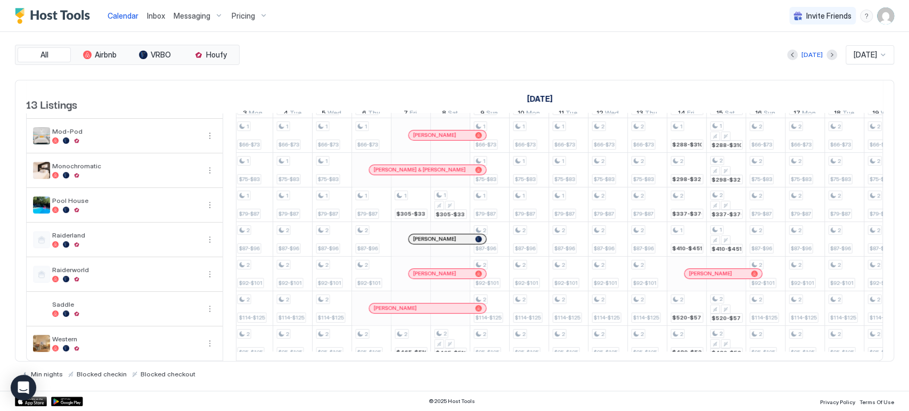
click at [415, 304] on div "[PERSON_NAME]" at bounding box center [421, 307] width 97 height 7
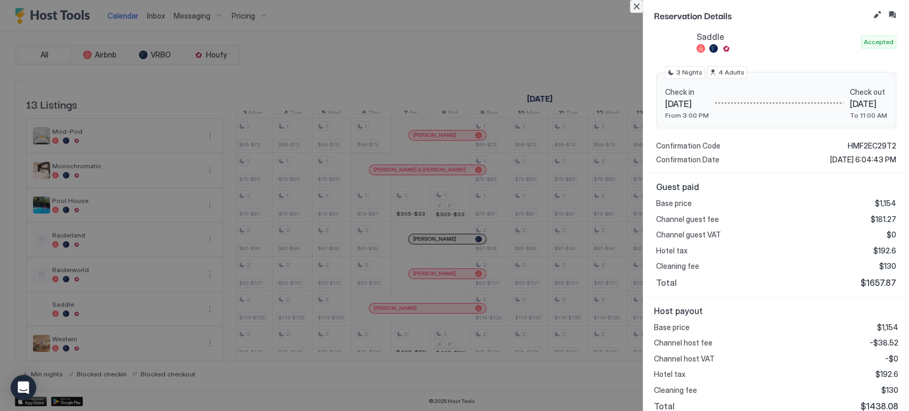
click at [636, 7] on button "Close" at bounding box center [636, 6] width 13 height 13
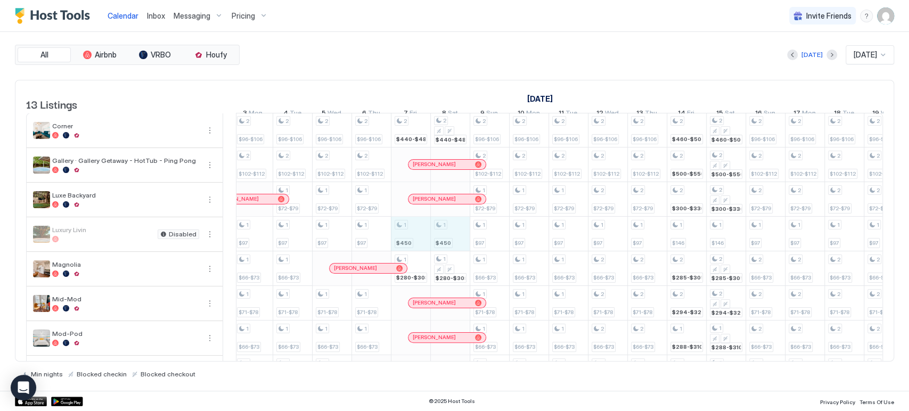
drag, startPoint x: 406, startPoint y: 239, endPoint x: 451, endPoint y: 244, distance: 45.5
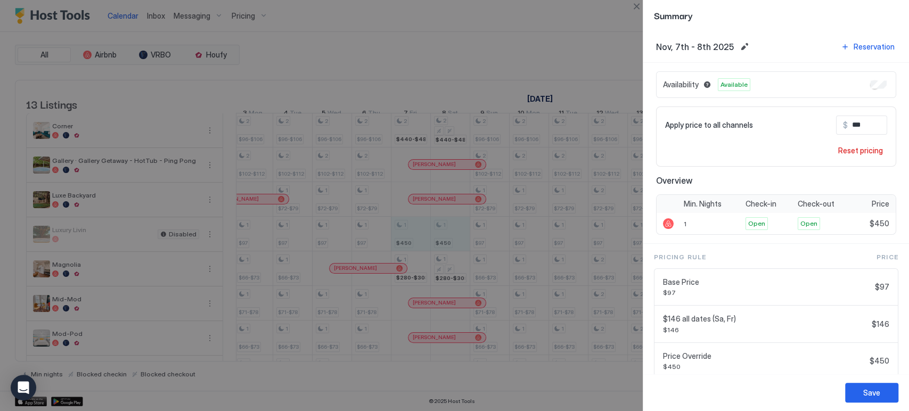
click at [852, 131] on input "***" at bounding box center [889, 125] width 85 height 18
type input "***"
click at [869, 396] on div "Save" at bounding box center [871, 392] width 17 height 11
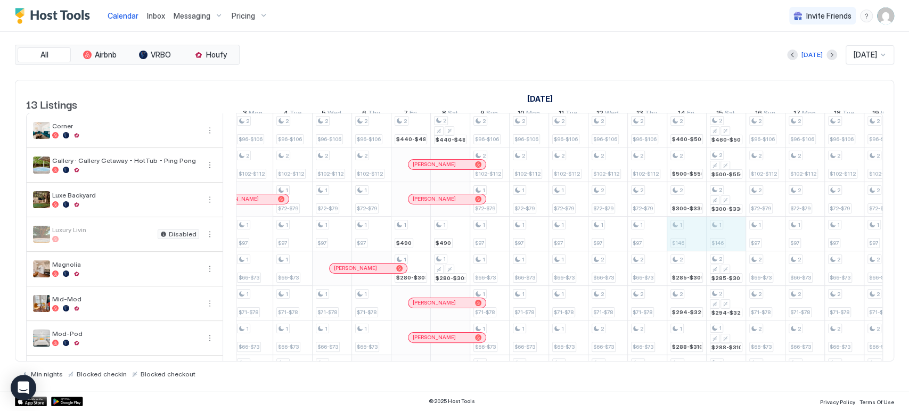
drag, startPoint x: 690, startPoint y: 244, endPoint x: 716, endPoint y: 246, distance: 26.7
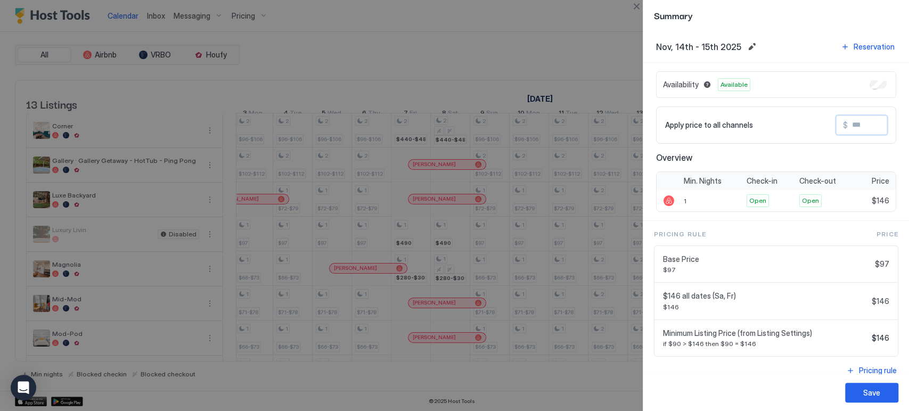
click at [861, 119] on input "Input Field" at bounding box center [889, 125] width 85 height 18
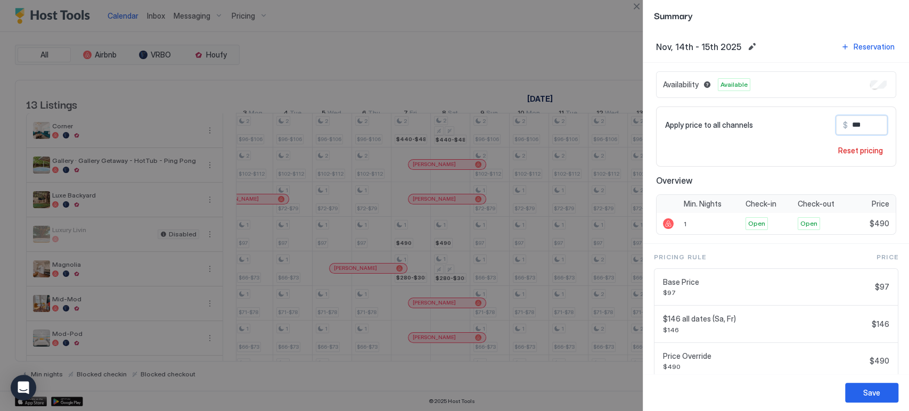
type input "***"
click at [863, 390] on div "Save" at bounding box center [871, 392] width 17 height 11
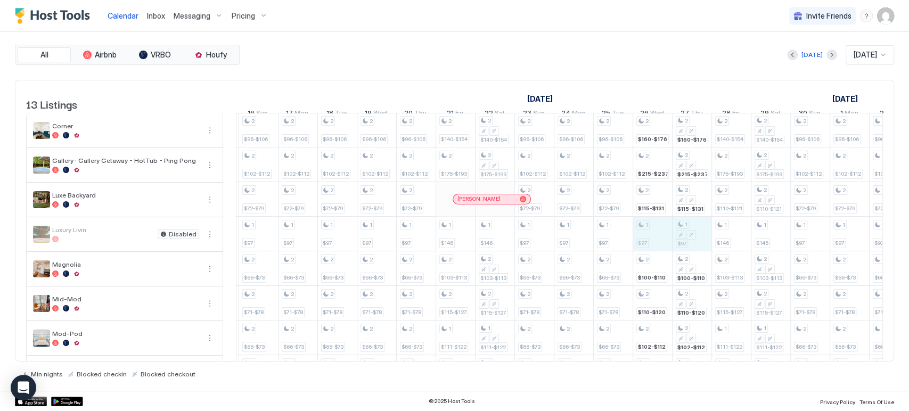
drag, startPoint x: 679, startPoint y: 241, endPoint x: 694, endPoint y: 242, distance: 14.9
click at [694, 242] on div "1 $146 1 $103-$113 1 $115-$127 1 $111-$122 1 $114-$125 1 $125-$138 1 $117-$129 …" at bounding box center [199, 337] width 2206 height 449
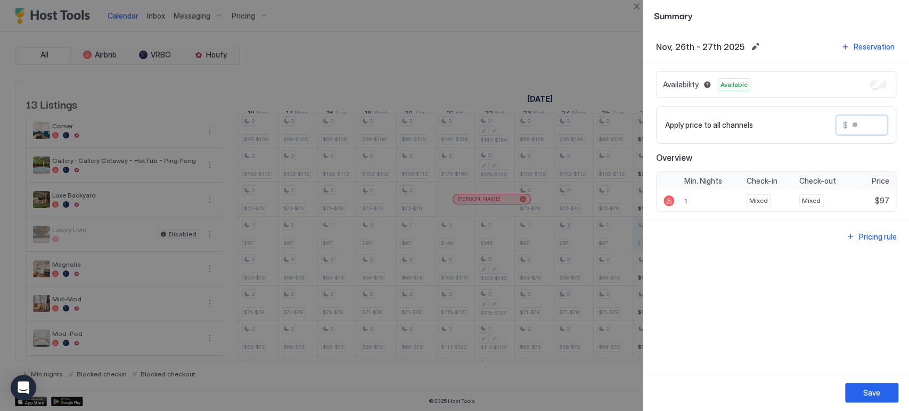
click at [857, 122] on input "Input Field" at bounding box center [889, 125] width 85 height 18
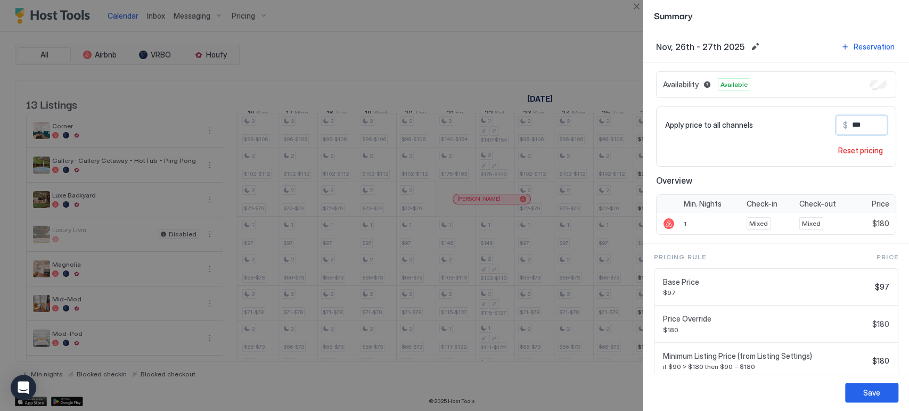
type input "***"
click at [891, 388] on button "Save" at bounding box center [871, 393] width 53 height 20
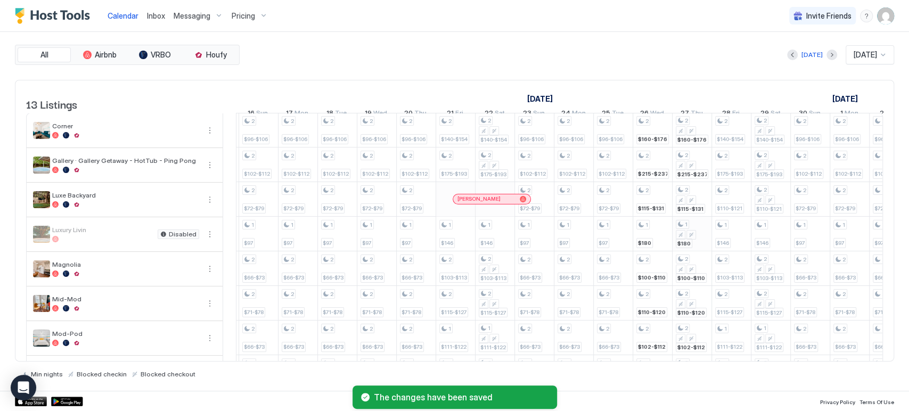
click at [681, 245] on tr "1 $146 1 $103-$113 1 $115-$127 1 $111-$122 1 $114-$125 1 $125-$138 1 $117-$129 …" at bounding box center [199, 338] width 2206 height 450
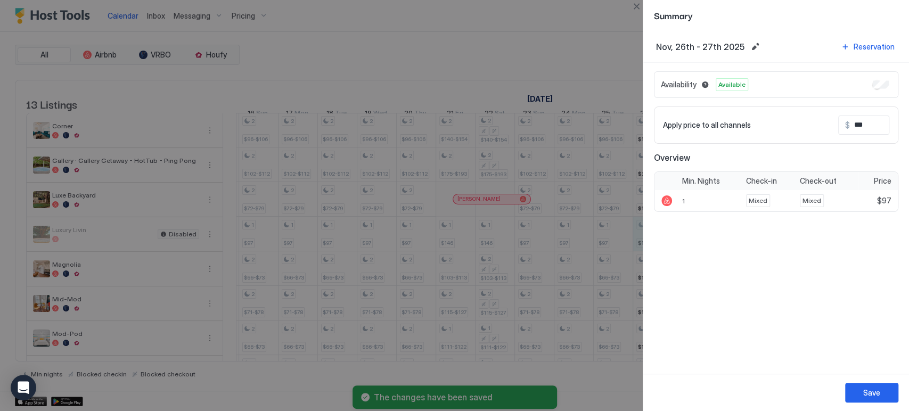
click at [856, 121] on input "***" at bounding box center [891, 125] width 85 height 18
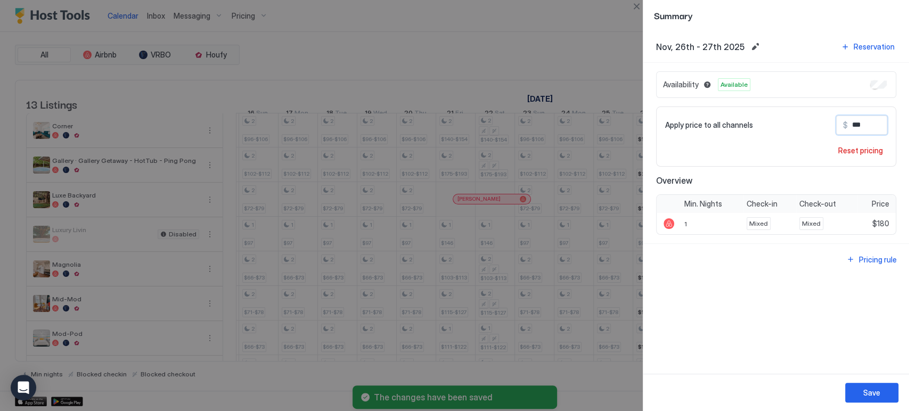
click at [856, 121] on input "***" at bounding box center [889, 125] width 85 height 18
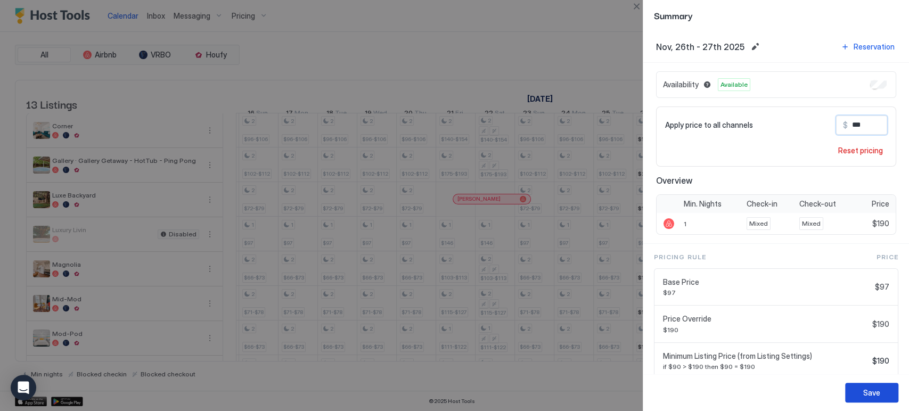
type input "***"
click at [855, 387] on button "Save" at bounding box center [871, 393] width 53 height 20
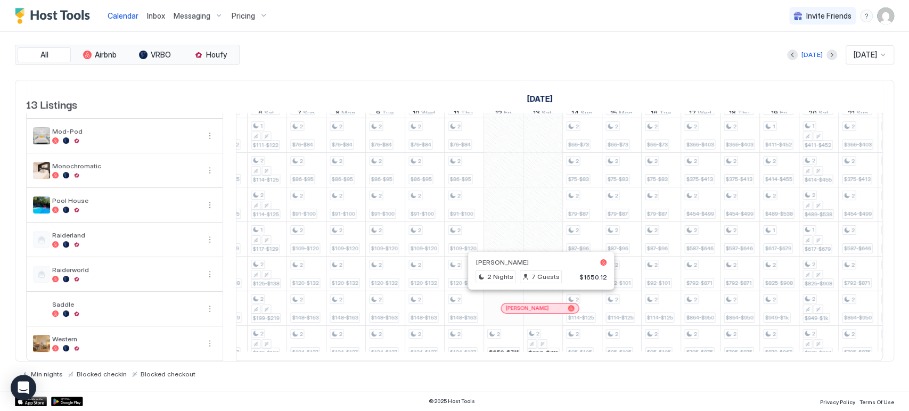
click at [536, 304] on div at bounding box center [537, 308] width 9 height 9
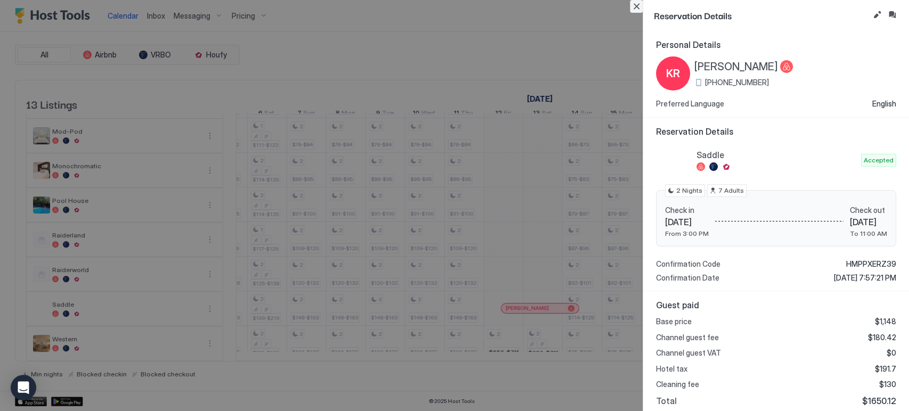
click at [634, 3] on button "Close" at bounding box center [636, 6] width 13 height 13
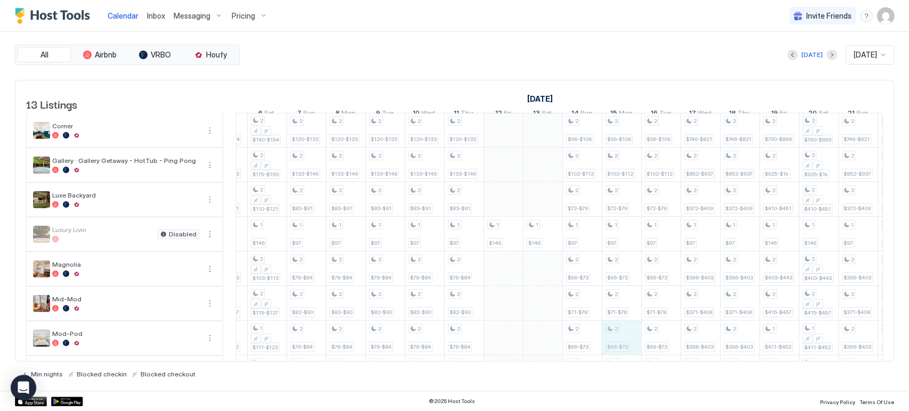
drag, startPoint x: 624, startPoint y: 349, endPoint x: 610, endPoint y: 349, distance: 13.3
click at [610, 349] on div "2 $440-$484 1 $490 1 $280-$308 1 $305-$335 2 $465-$510 2 $440-$484 1 $490 1 $28…" at bounding box center [208, 337] width 2206 height 449
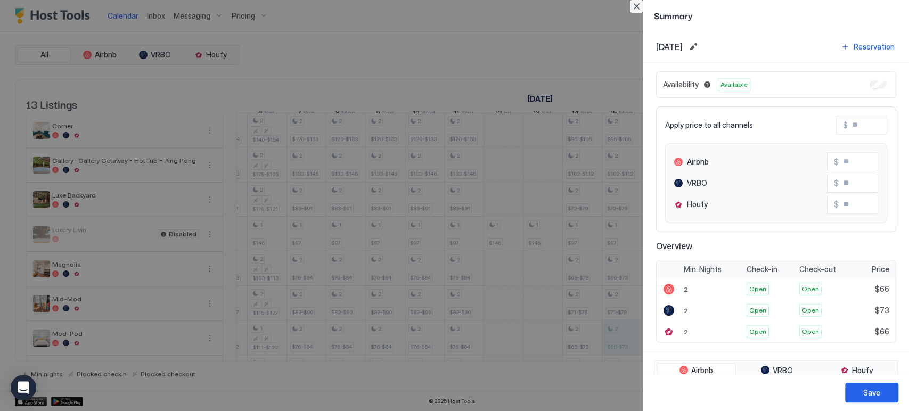
click at [641, 7] on button "Close" at bounding box center [636, 6] width 13 height 13
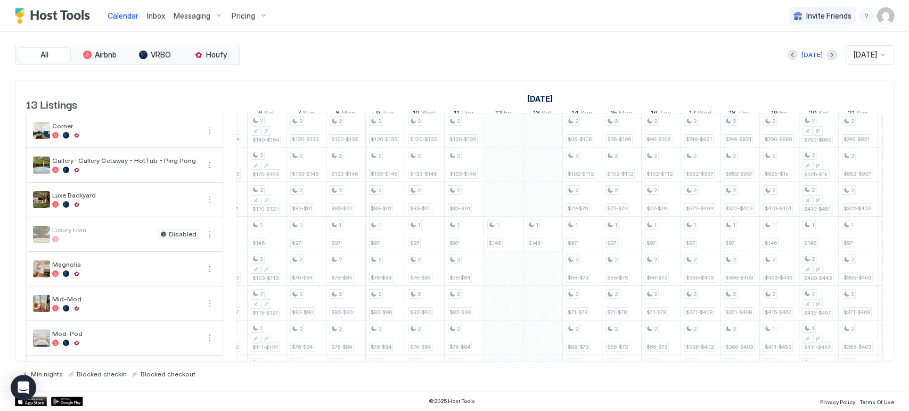
click at [606, 358] on div "13 Listings November 2025 December 2025 January 2026 7 Fri 8 Sat 9 Sun 10 Mon 1…" at bounding box center [454, 221] width 879 height 282
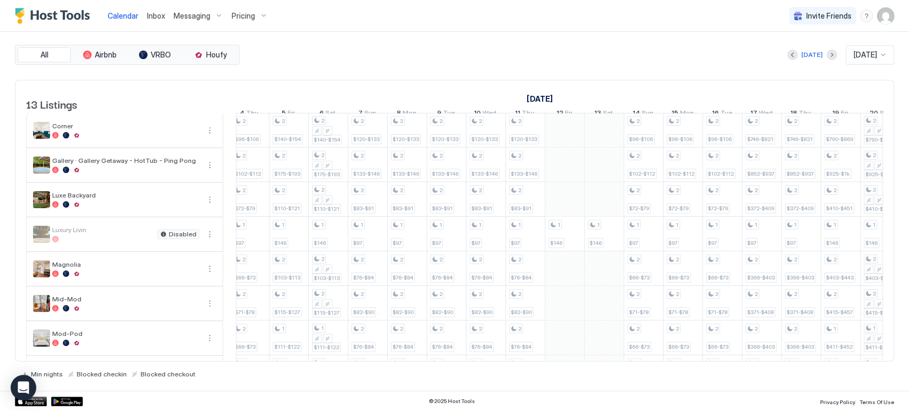
scroll to position [1, 1036]
click at [247, 14] on span "Pricing" at bounding box center [243, 16] width 23 height 10
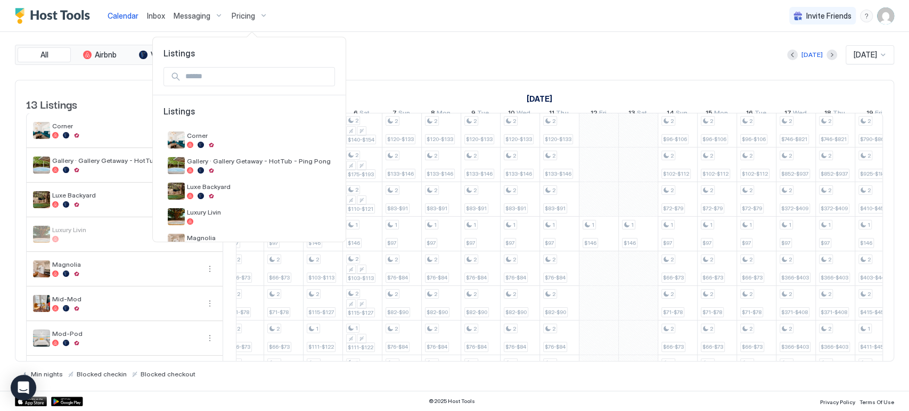
click at [317, 36] on div "Listings Listings Corner Gallery · Gallery Getaway - HotTub - Ping Pong Luxe Ba…" at bounding box center [249, 136] width 194 height 211
click at [263, 135] on span "Corner" at bounding box center [259, 135] width 144 height 8
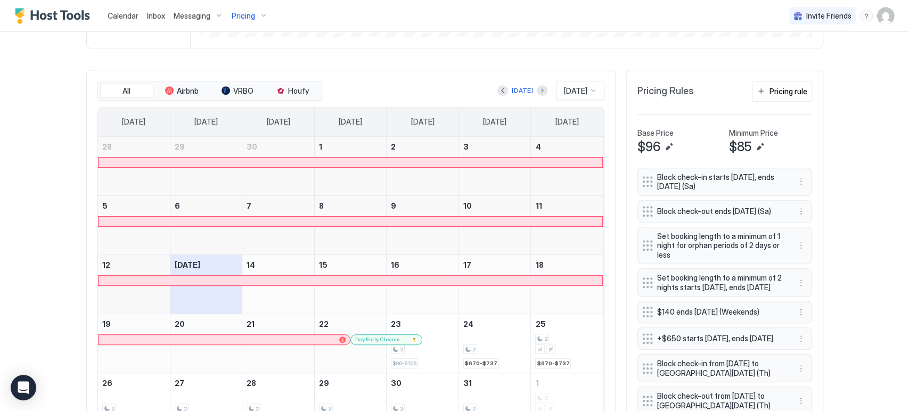
scroll to position [295, 0]
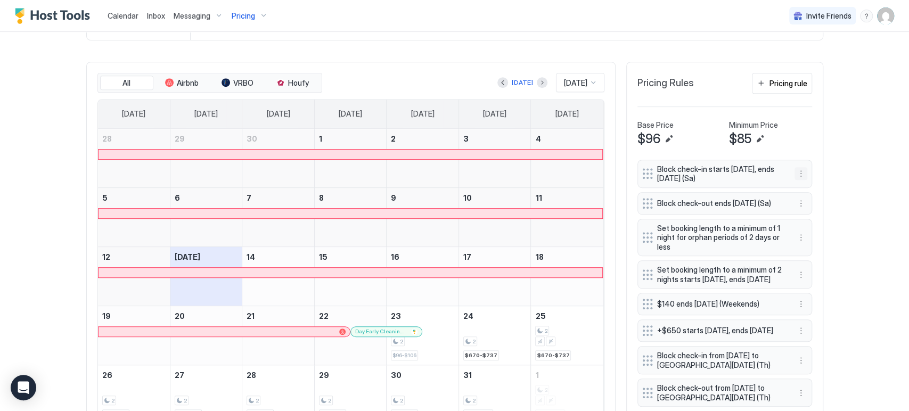
click at [802, 175] on button "More options" at bounding box center [800, 173] width 13 height 13
click at [804, 187] on div "Edit" at bounding box center [805, 188] width 23 height 8
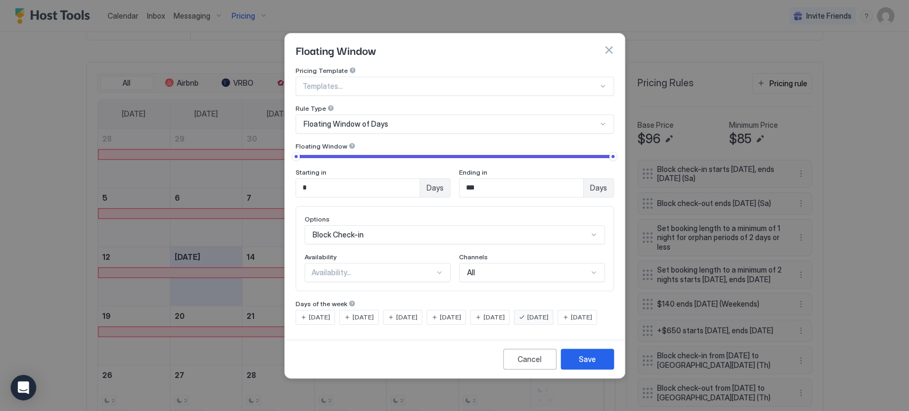
click at [608, 45] on button "button" at bounding box center [608, 50] width 11 height 11
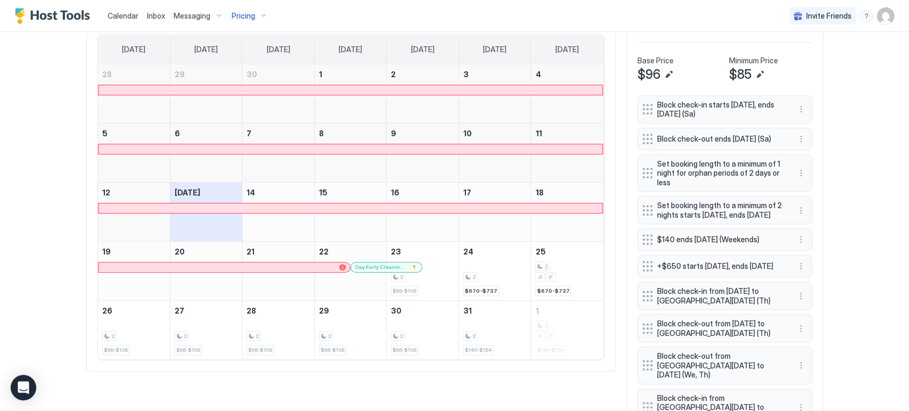
scroll to position [324, 0]
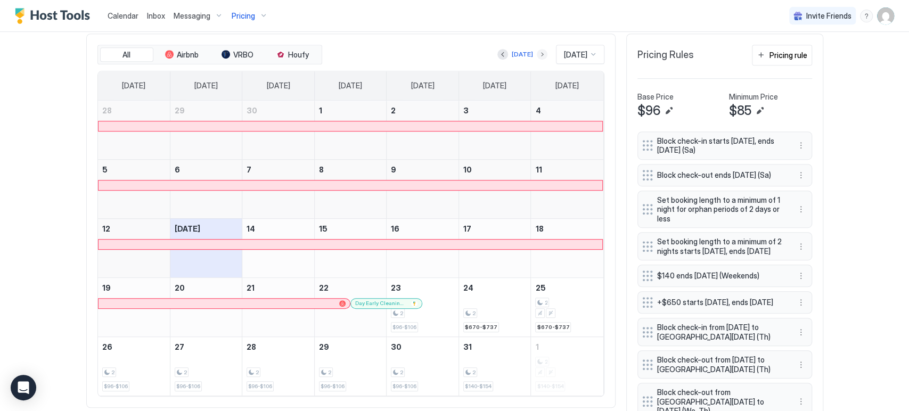
click at [536, 54] on button "Next month" at bounding box center [541, 54] width 11 height 11
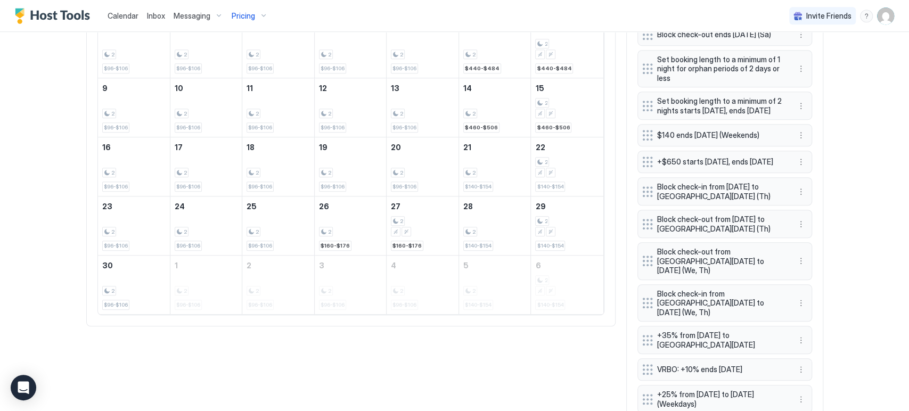
scroll to position [501, 0]
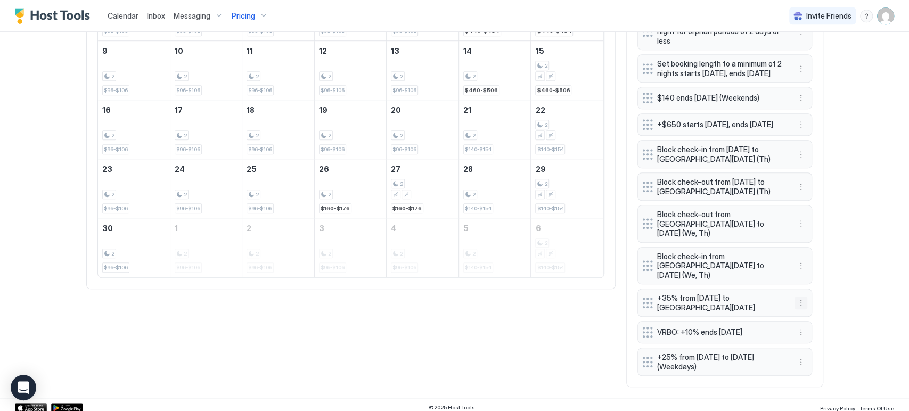
click at [794, 297] on button "More options" at bounding box center [800, 302] width 13 height 13
click at [800, 344] on div "Delete" at bounding box center [809, 346] width 31 height 8
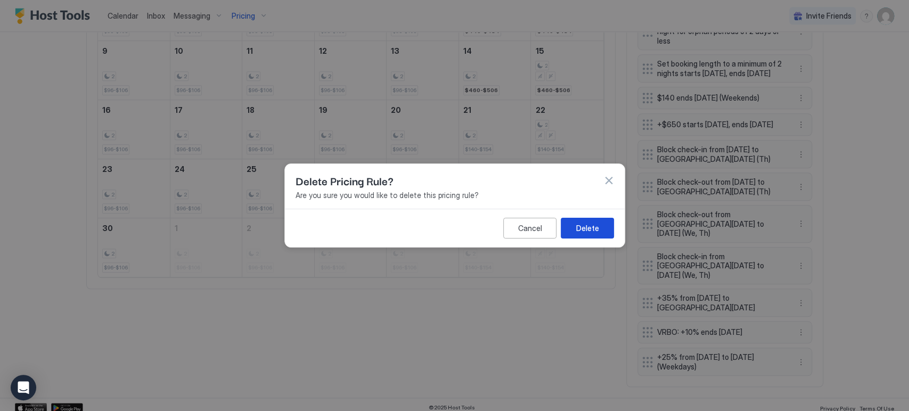
click at [583, 220] on button "Delete" at bounding box center [586, 228] width 53 height 21
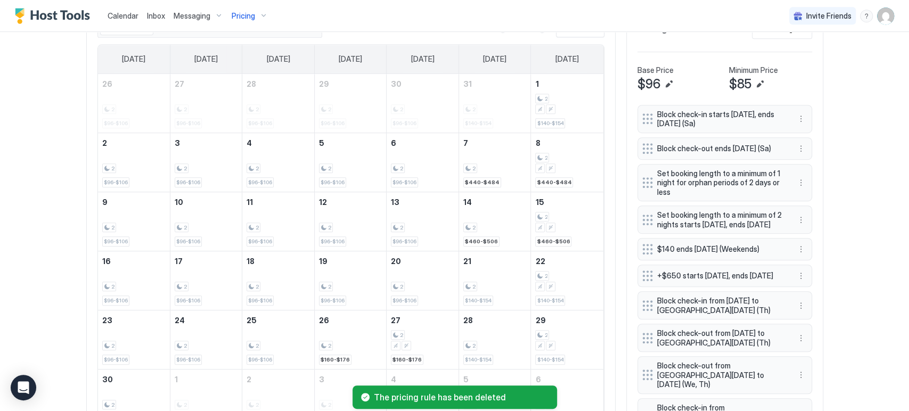
scroll to position [291, 0]
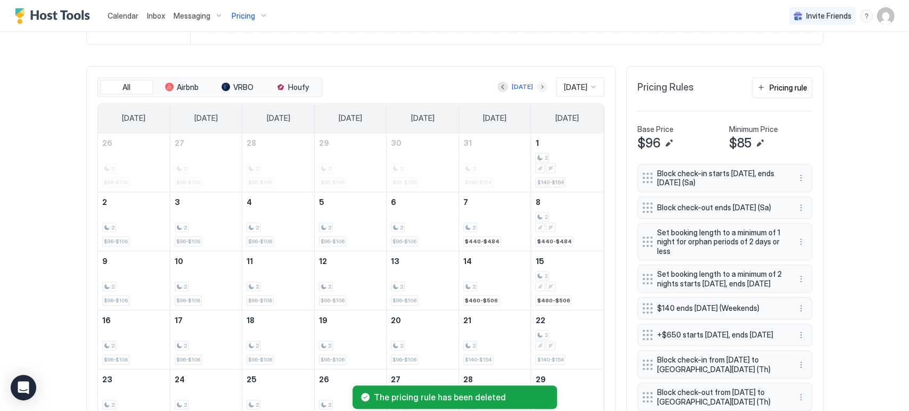
click at [536, 86] on button "Next month" at bounding box center [541, 86] width 11 height 11
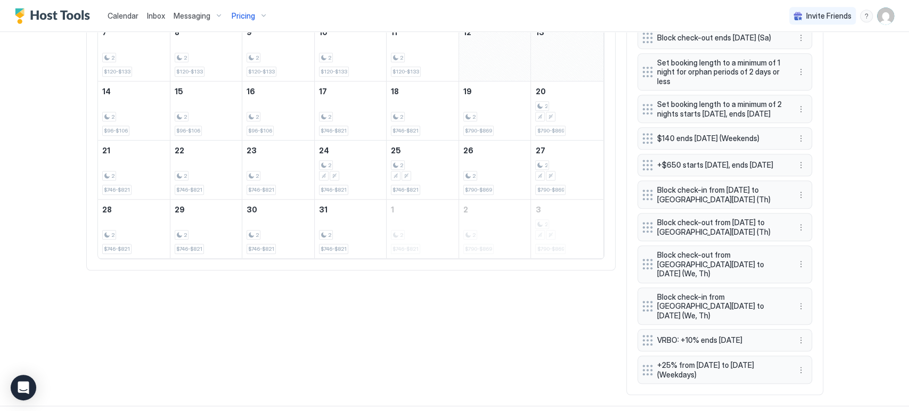
scroll to position [468, 0]
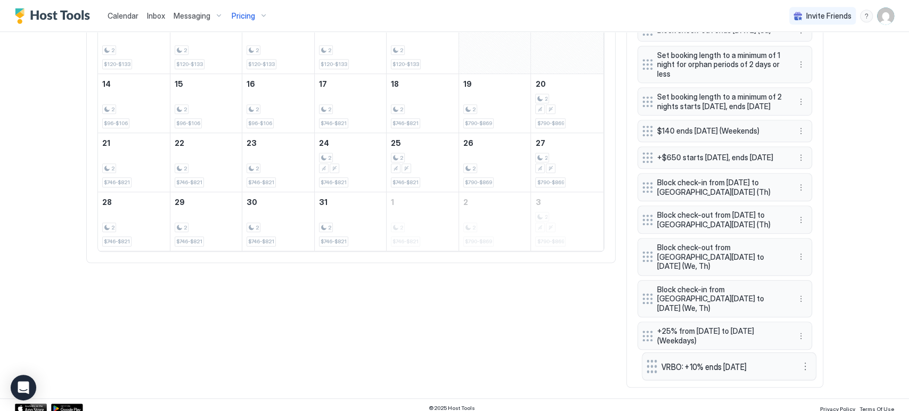
drag, startPoint x: 639, startPoint y: 320, endPoint x: 643, endPoint y: 354, distance: 34.3
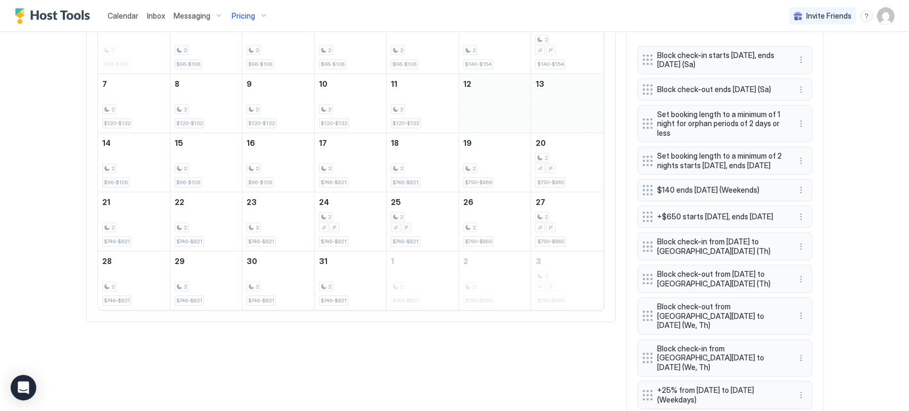
click at [860, 160] on div "Calendar Inbox Messaging Pricing Invite Friends CP Home Pricing Corner Synced l…" at bounding box center [454, 205] width 909 height 411
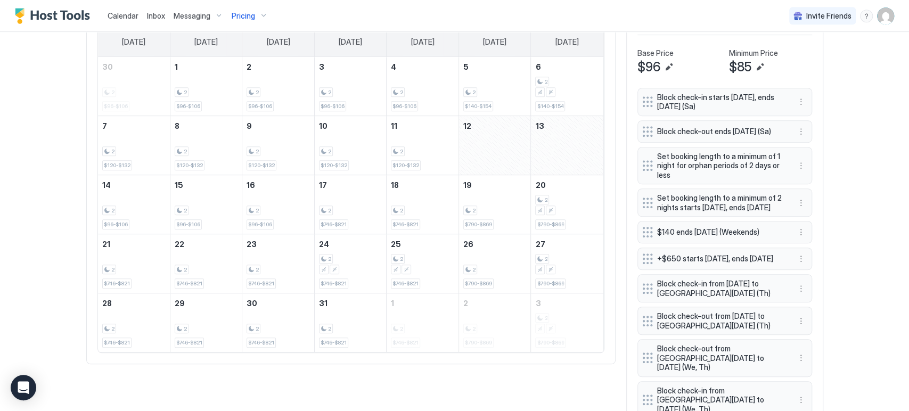
scroll to position [291, 0]
